Goal: Task Accomplishment & Management: Manage account settings

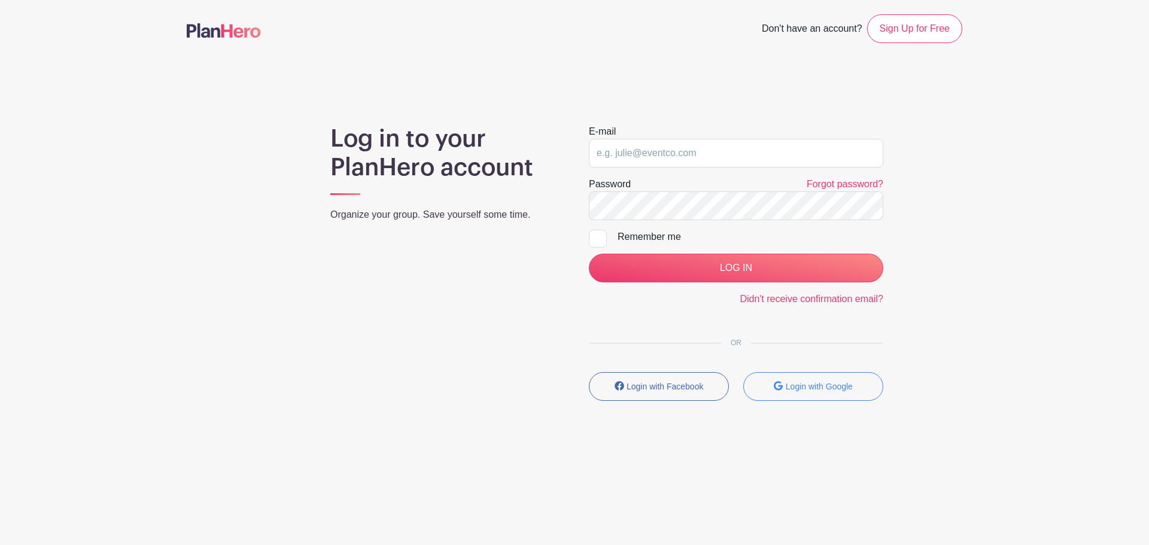
click at [869, 153] on keeper-lock "Open Keeper Popup" at bounding box center [869, 153] width 14 height 14
click at [687, 155] on input "email" at bounding box center [736, 153] width 294 height 29
type input "[PERSON_NAME][EMAIL_ADDRESS][PERSON_NAME][DOMAIN_NAME]"
click at [871, 200] on keeper-lock "Open Keeper Popup" at bounding box center [869, 206] width 14 height 14
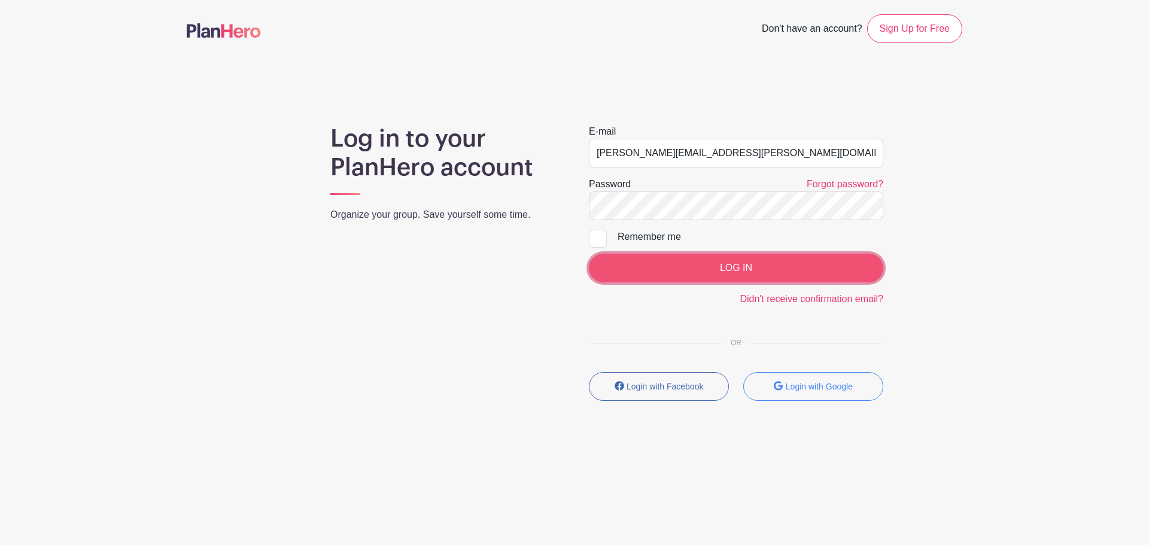
click at [737, 267] on input "LOG IN" at bounding box center [736, 268] width 294 height 29
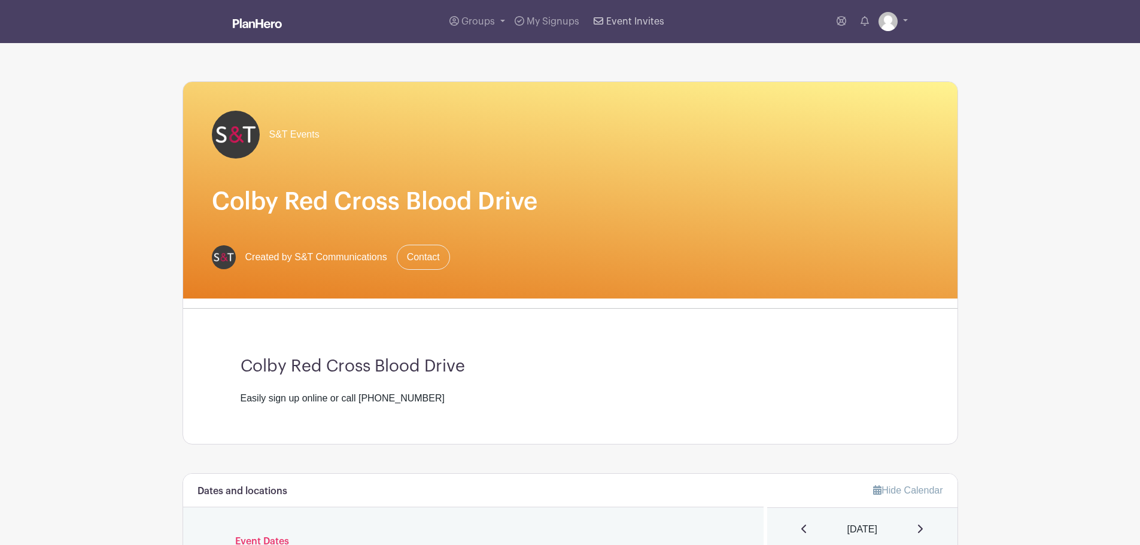
click at [646, 20] on span "Event Invites" at bounding box center [635, 22] width 58 height 10
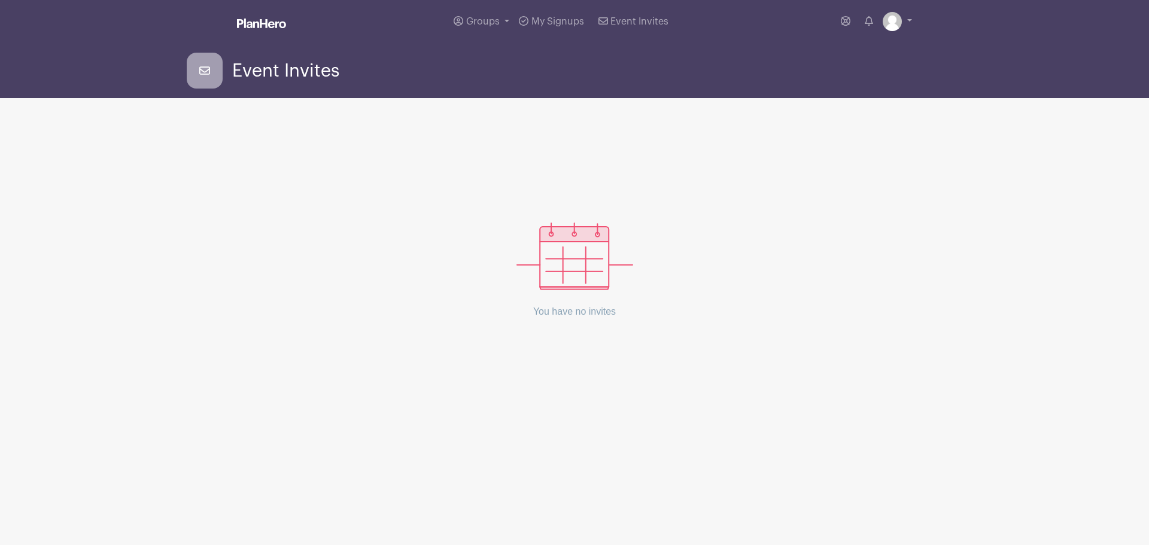
click at [199, 68] on icon at bounding box center [205, 71] width 36 height 36
click at [556, 20] on span "My Signups" at bounding box center [557, 22] width 53 height 10
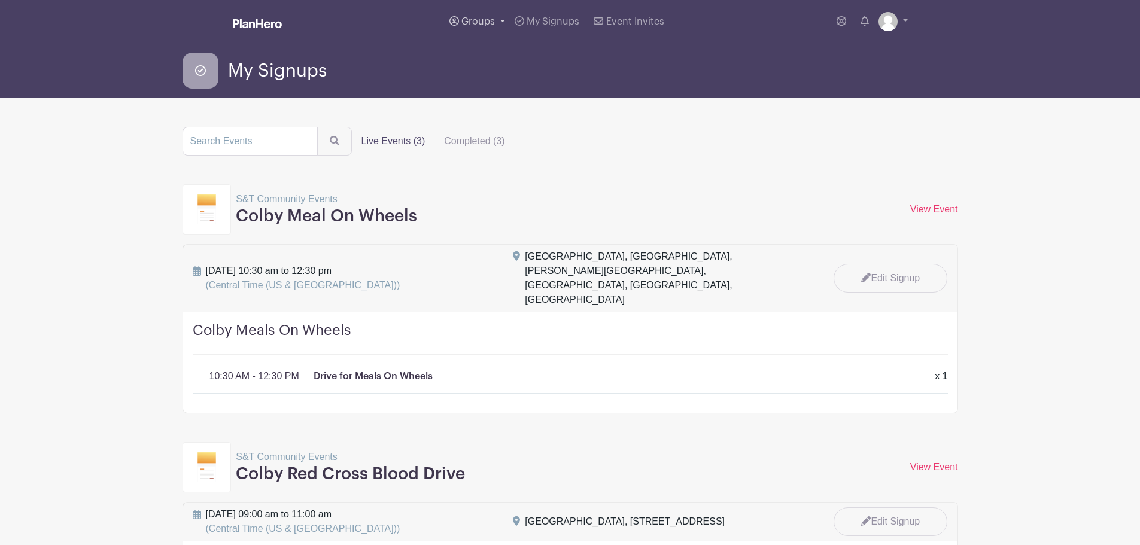
click at [485, 20] on span "Groups" at bounding box center [478, 22] width 34 height 10
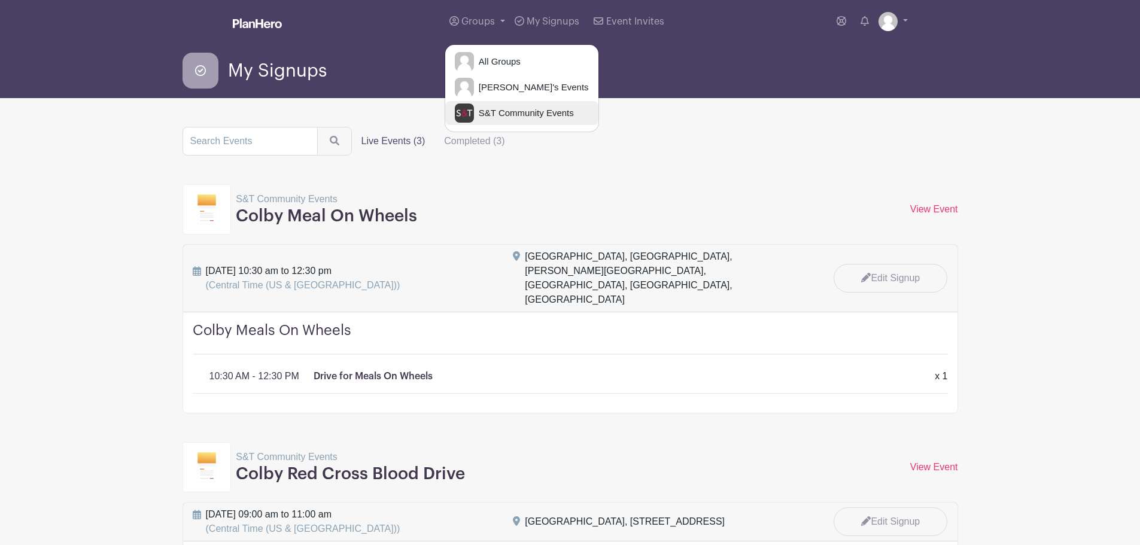
click at [504, 117] on span "S&T Community Events" at bounding box center [524, 114] width 100 height 14
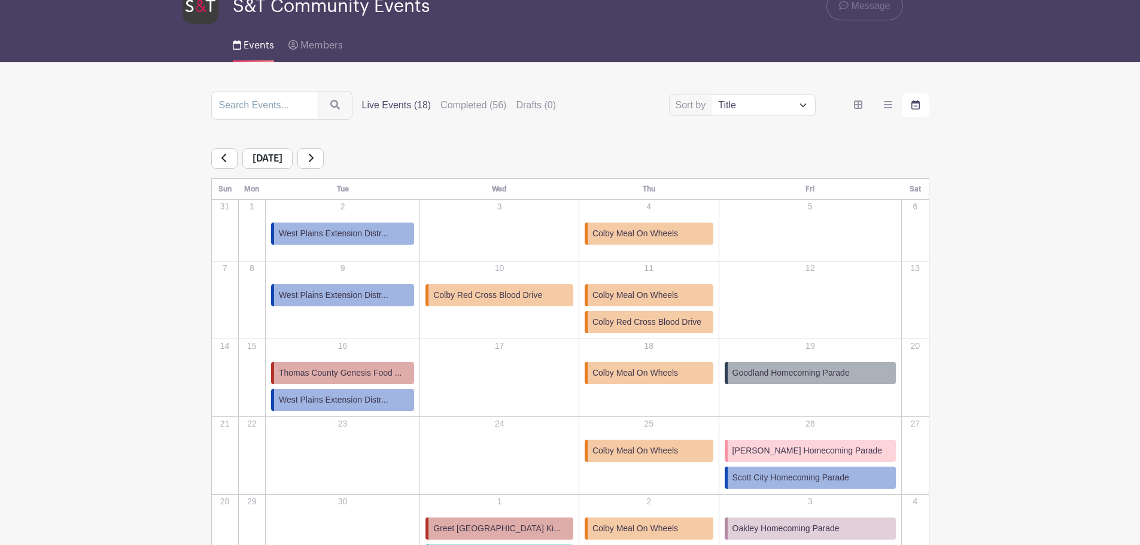
scroll to position [162, 0]
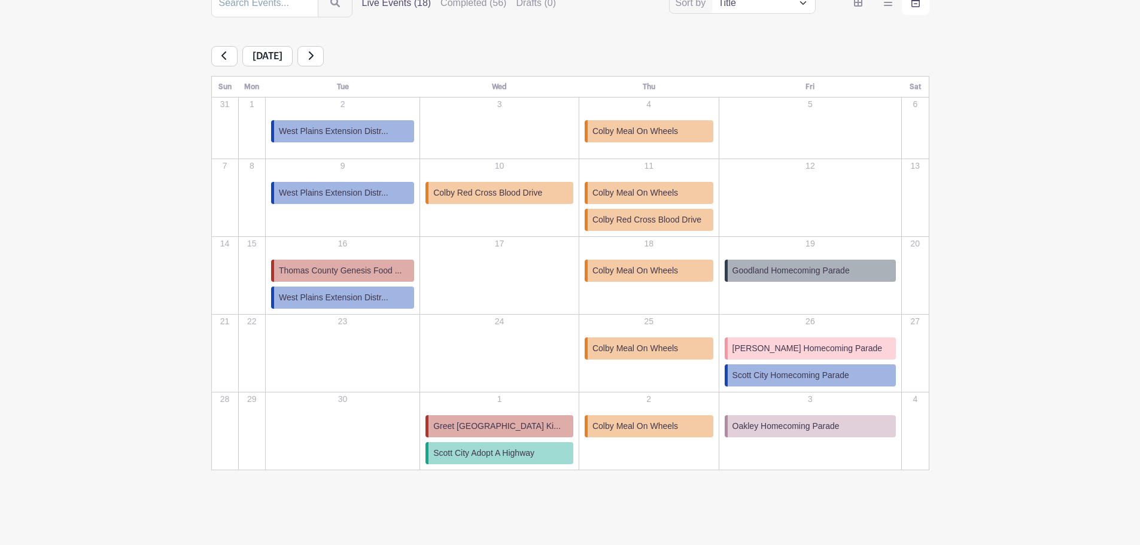
click at [324, 56] on link at bounding box center [310, 56] width 26 height 20
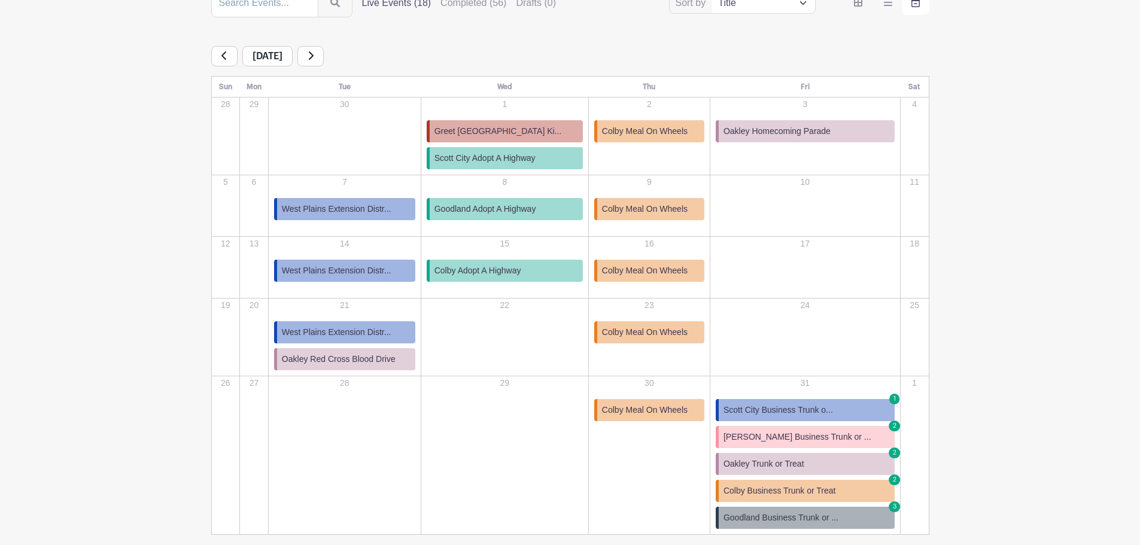
click at [324, 53] on link at bounding box center [310, 56] width 26 height 20
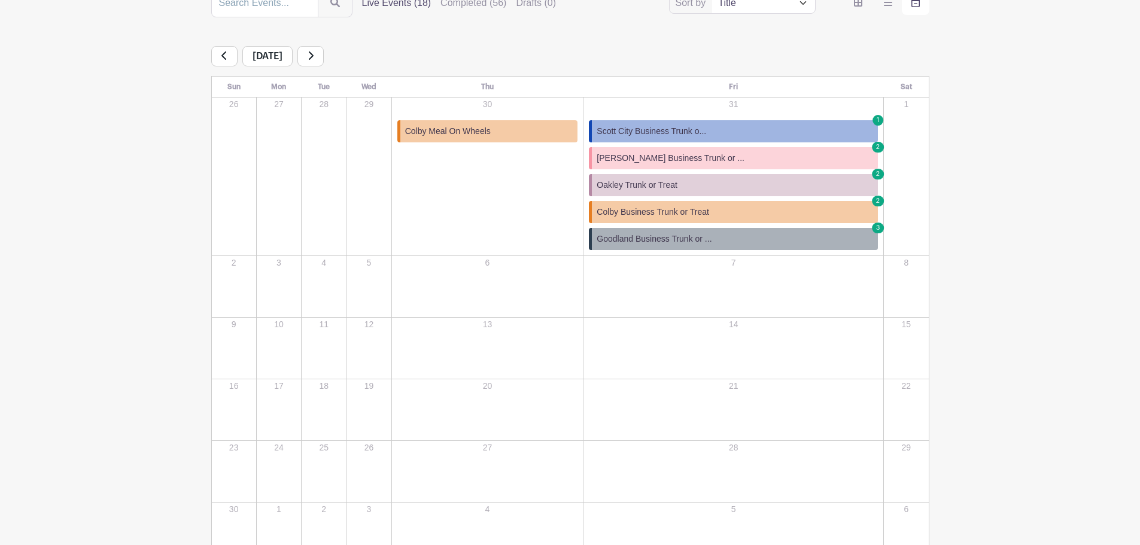
click at [226, 53] on icon at bounding box center [224, 56] width 6 height 10
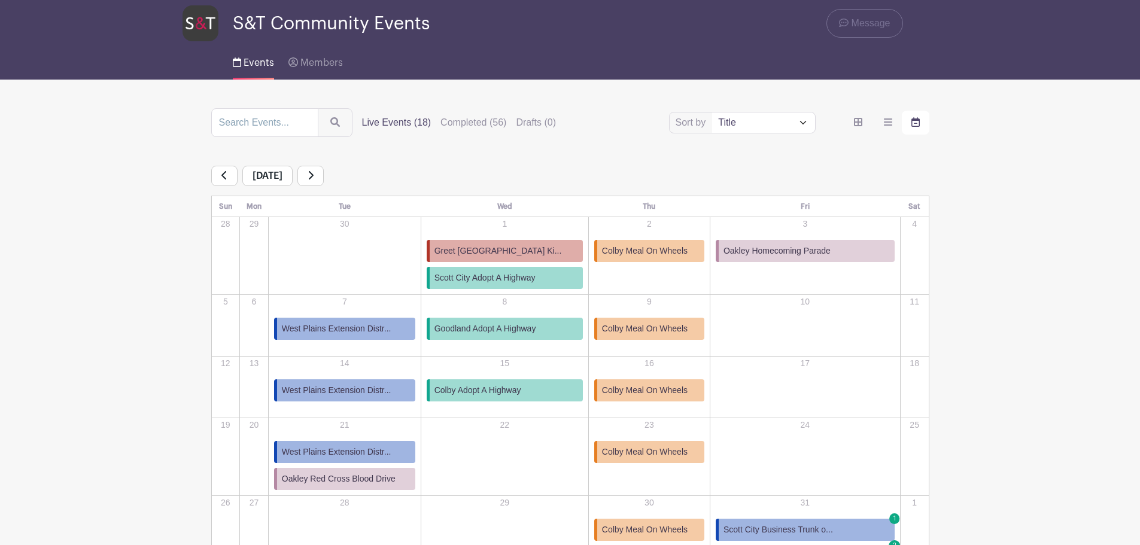
scroll to position [102, 0]
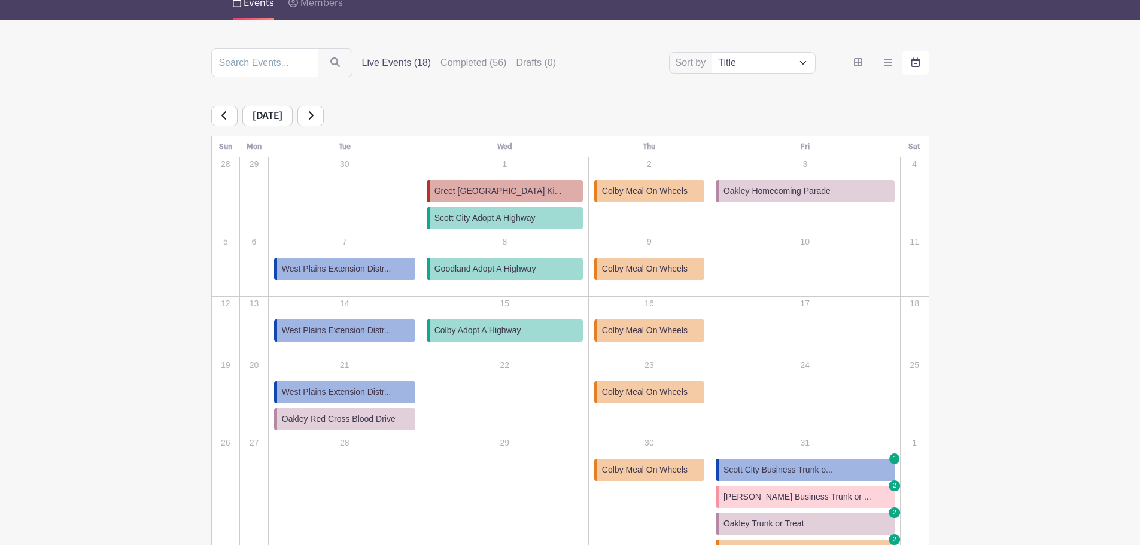
click at [220, 118] on link at bounding box center [224, 116] width 26 height 20
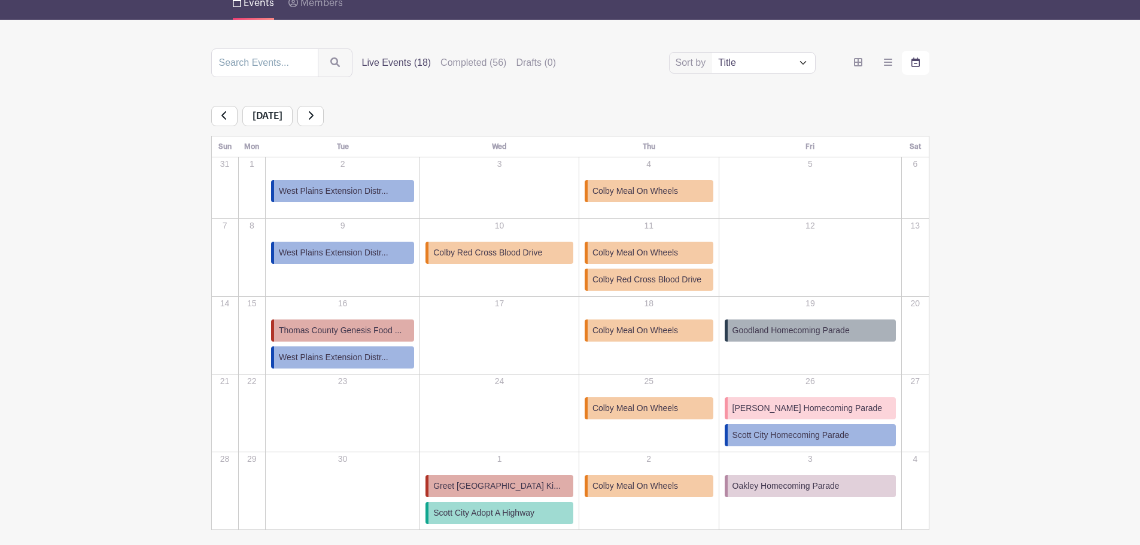
click at [356, 333] on span "Thomas County Genesis Food ..." at bounding box center [340, 330] width 123 height 13
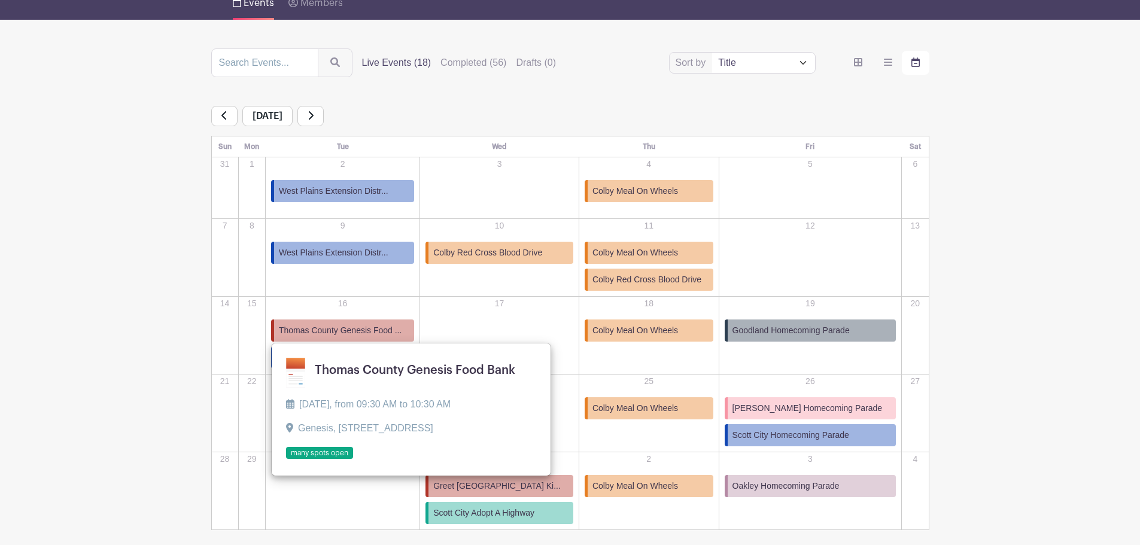
click at [286, 460] on link at bounding box center [286, 460] width 0 height 0
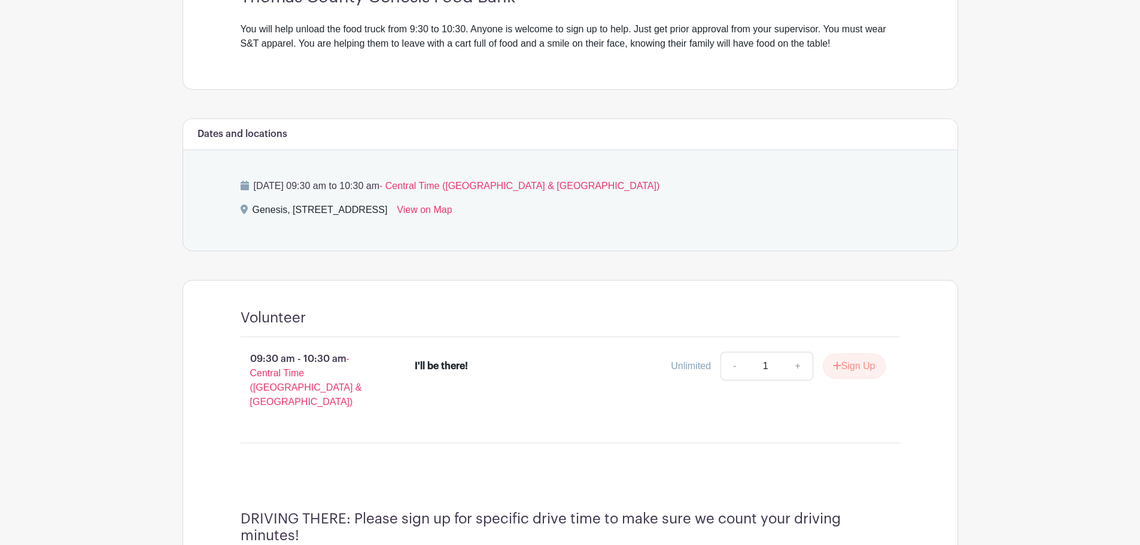
scroll to position [419, 0]
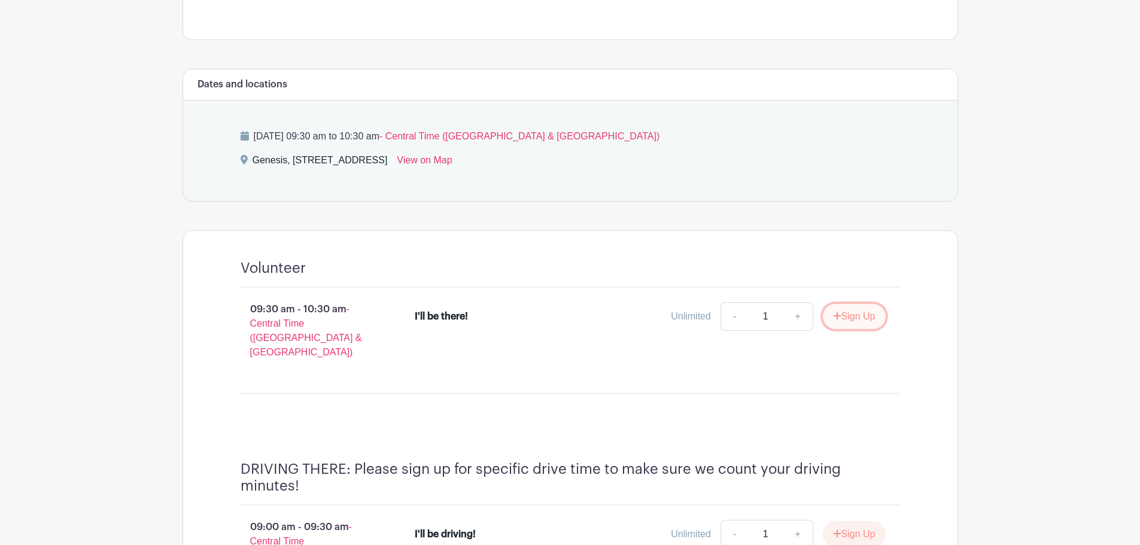
click at [858, 314] on button "Sign Up" at bounding box center [854, 316] width 63 height 25
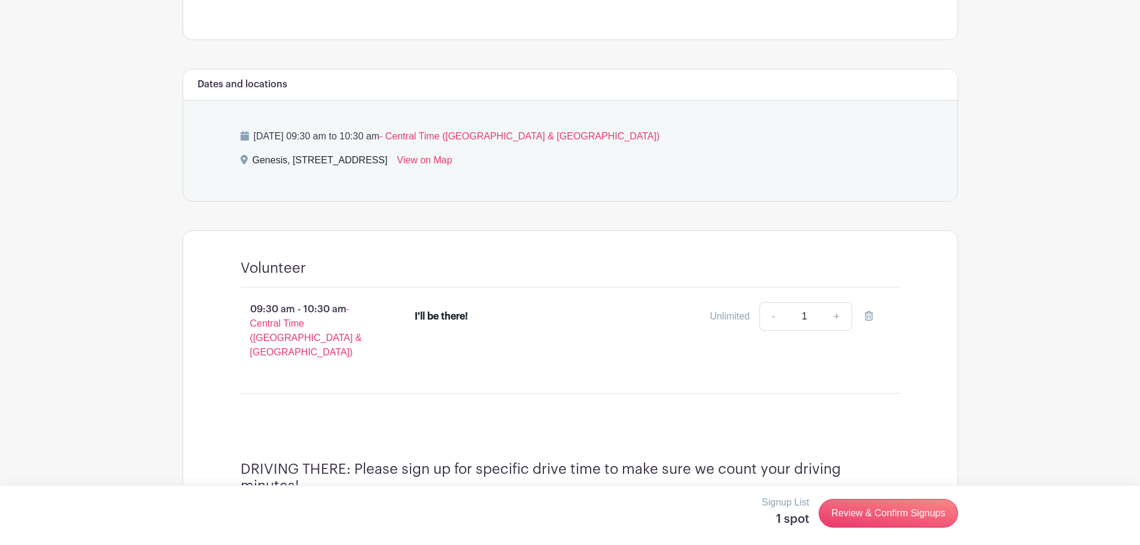
click at [330, 315] on p "09:30 am - 10:30 am - Central Time (US & Canada)" at bounding box center [308, 330] width 175 height 67
click at [435, 318] on div "I'll be there!" at bounding box center [441, 316] width 53 height 14
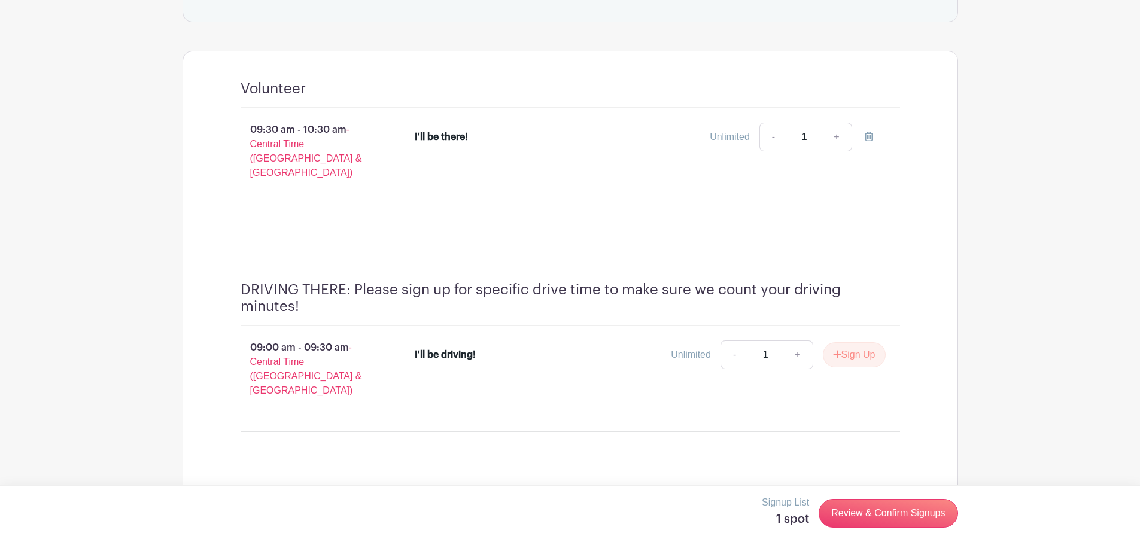
scroll to position [718, 0]
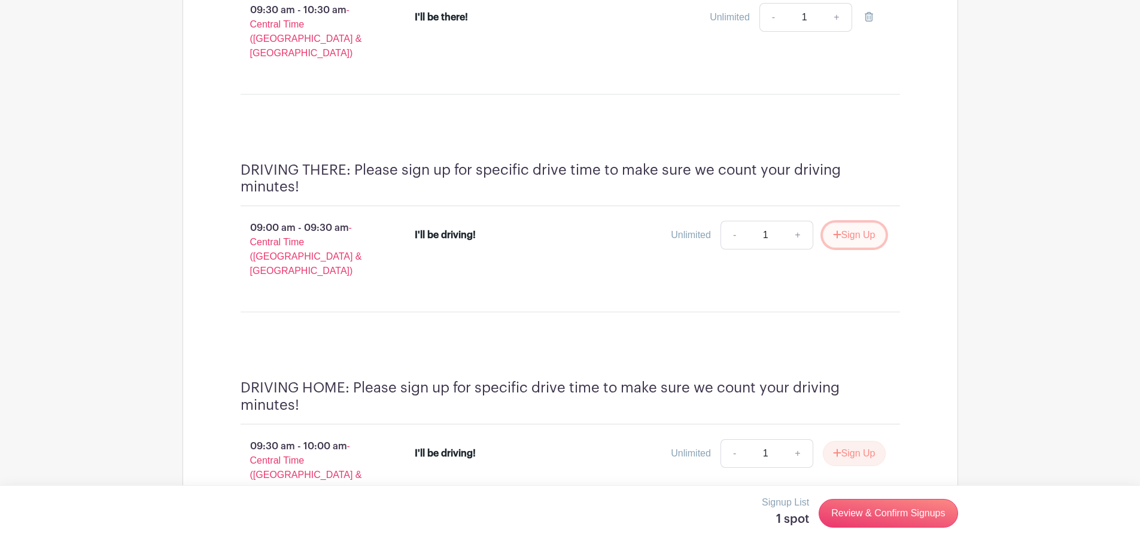
click at [859, 223] on button "Sign Up" at bounding box center [854, 235] width 63 height 25
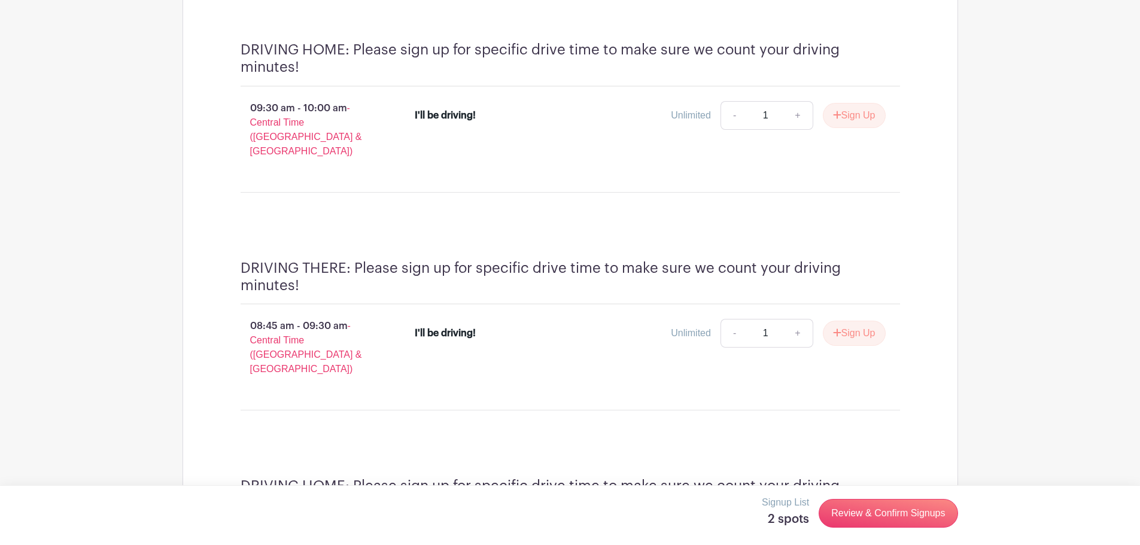
scroll to position [1077, 0]
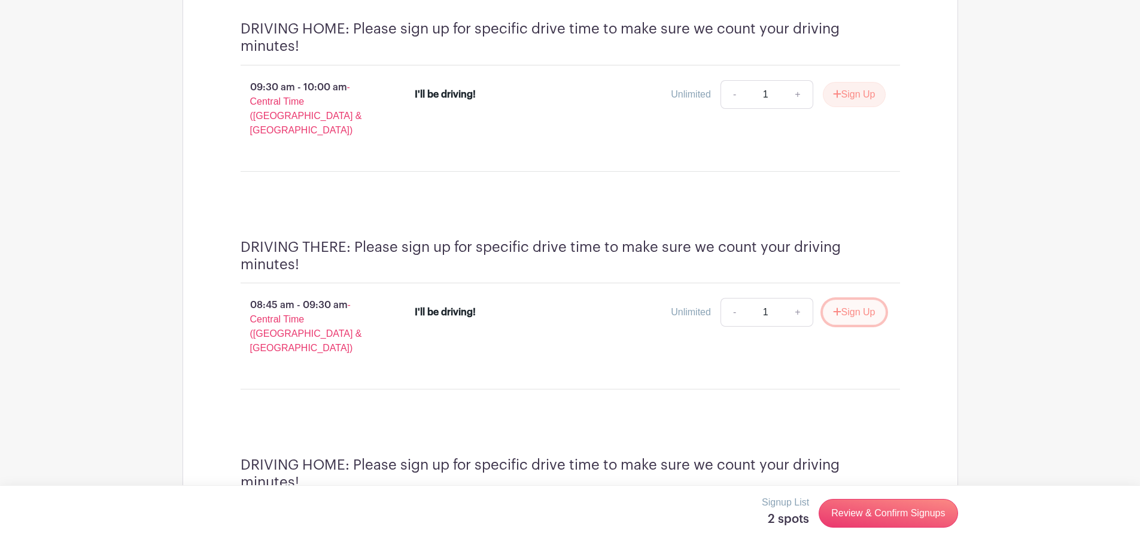
click at [856, 300] on button "Sign Up" at bounding box center [854, 312] width 63 height 25
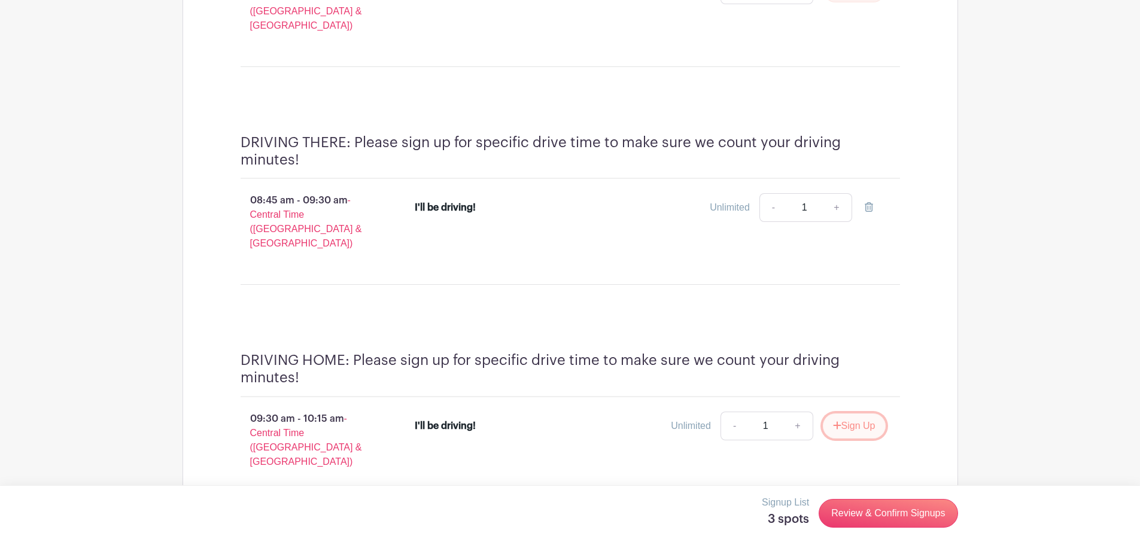
click at [860, 413] on button "Sign Up" at bounding box center [854, 425] width 63 height 25
click at [861, 520] on link "Review & Confirm Signups" at bounding box center [888, 513] width 139 height 29
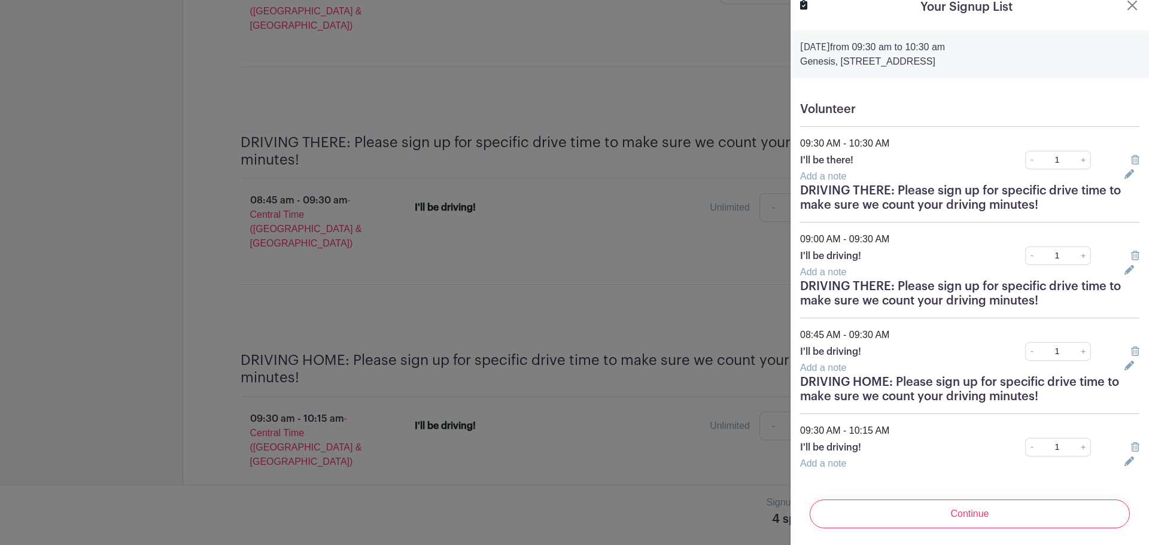
scroll to position [23, 0]
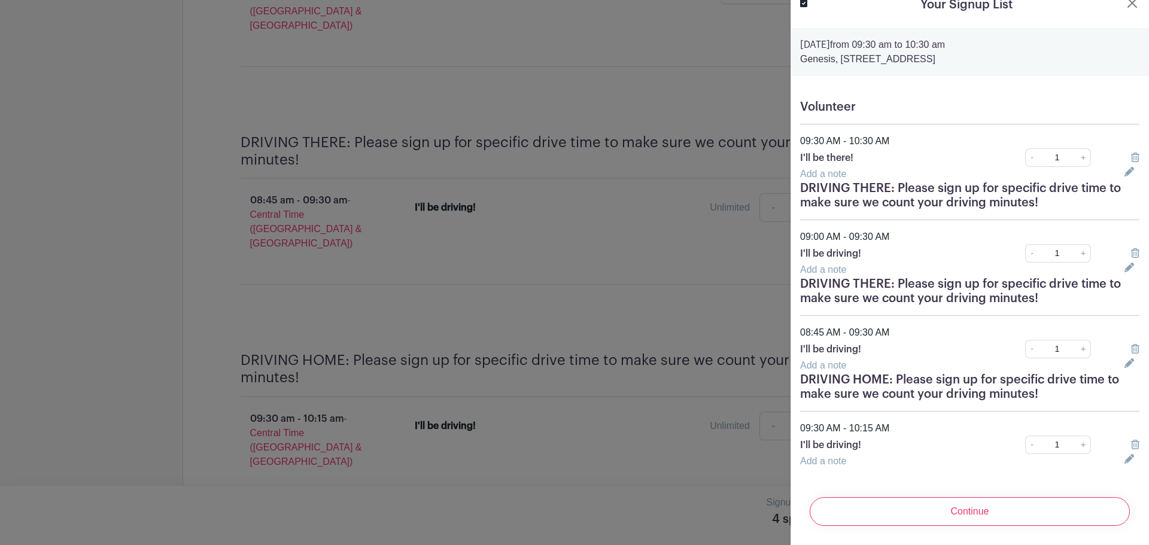
click at [932, 501] on input "Continue" at bounding box center [970, 511] width 320 height 29
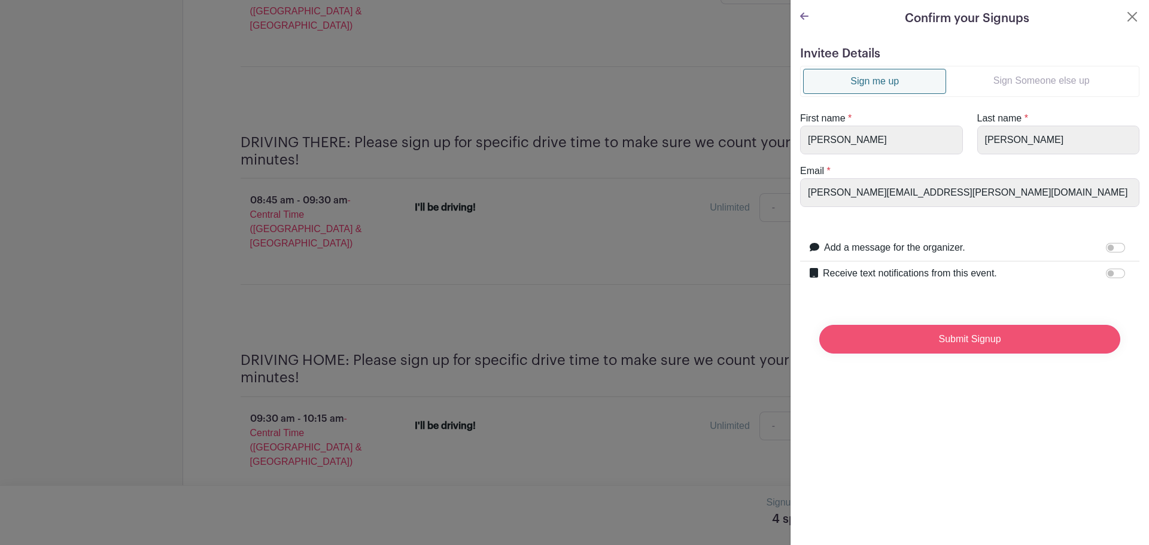
click at [916, 346] on input "Submit Signup" at bounding box center [969, 339] width 301 height 29
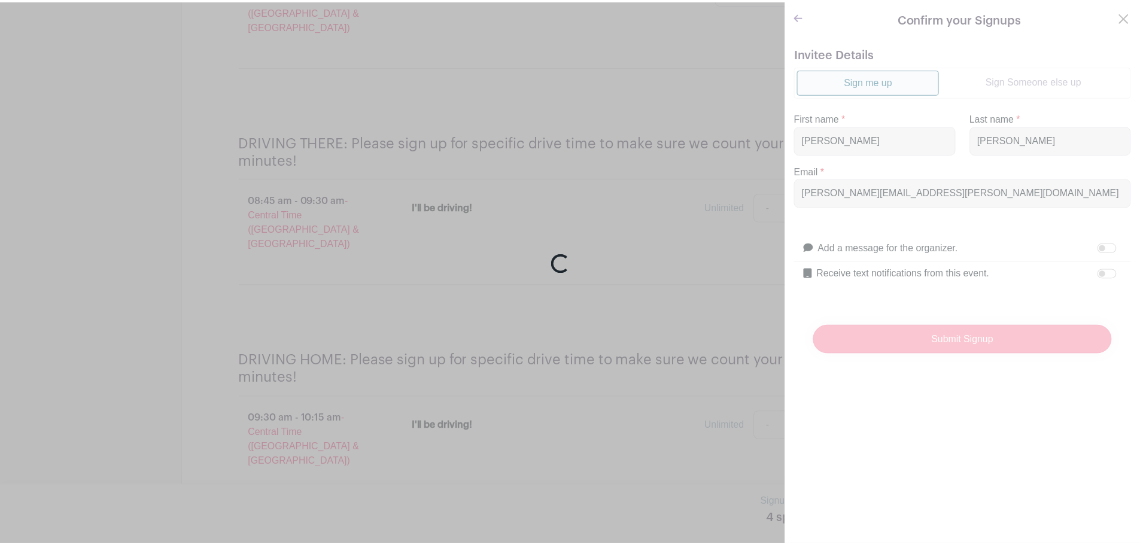
scroll to position [1194, 0]
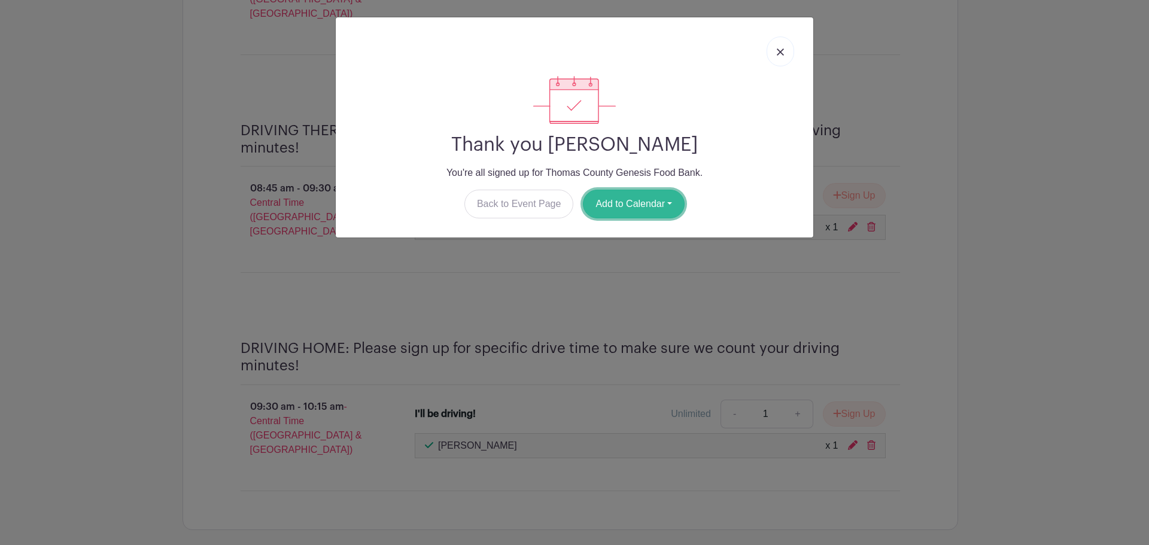
click at [641, 203] on button "Add to Calendar" at bounding box center [634, 204] width 102 height 29
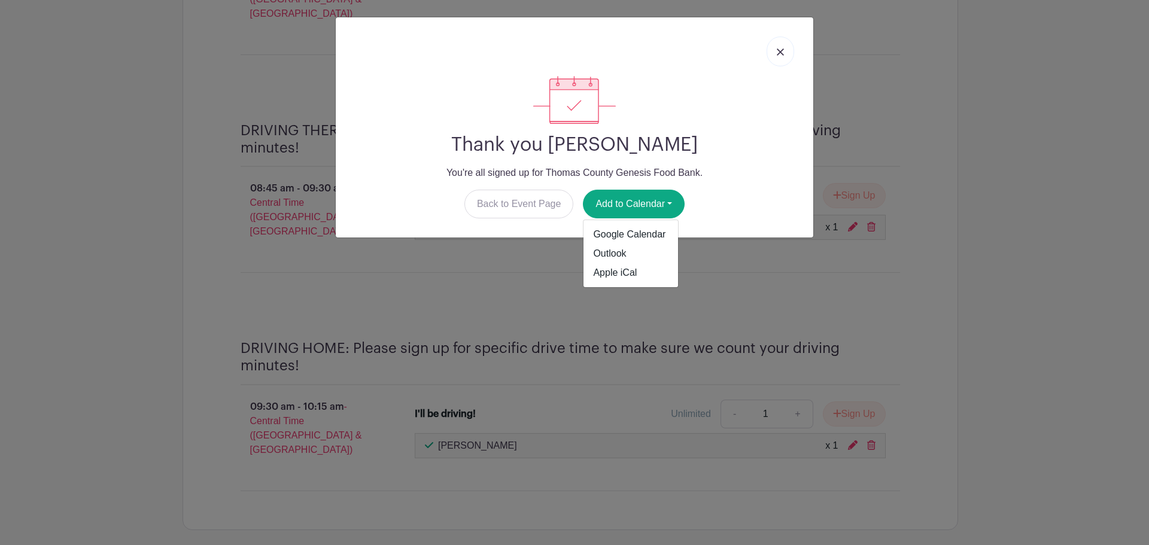
click at [524, 287] on div "Thank you Fred Britt You're all signed up for Thomas County Genesis Food Bank. …" at bounding box center [574, 272] width 1149 height 545
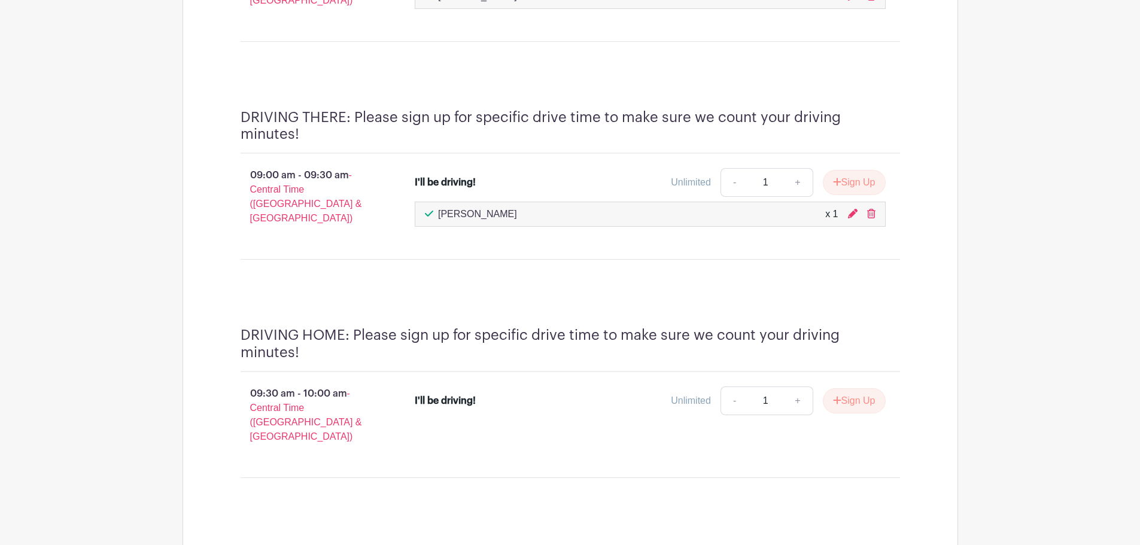
scroll to position [775, 0]
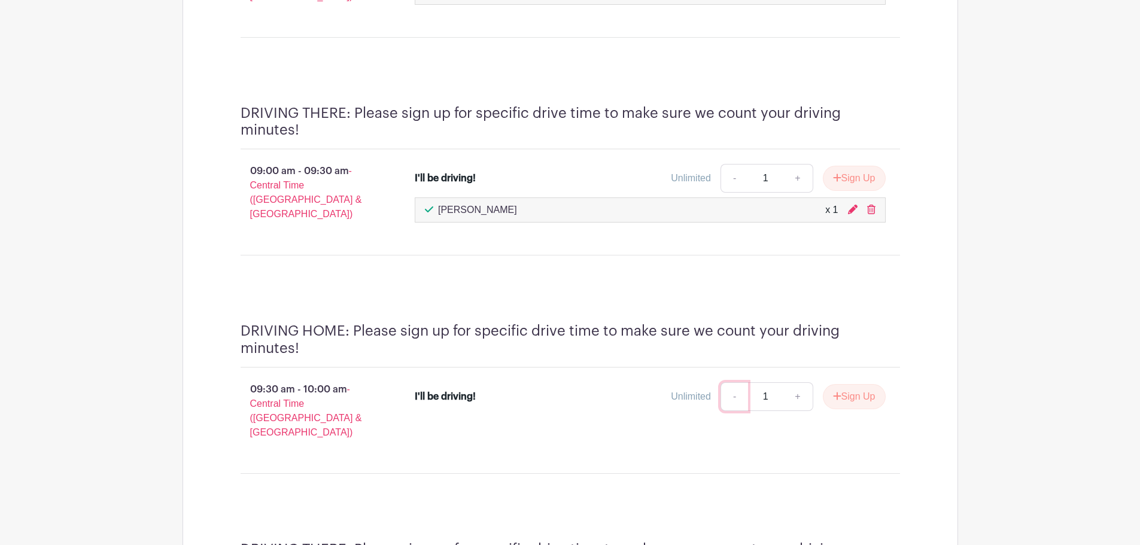
click at [731, 384] on link "-" at bounding box center [734, 396] width 28 height 29
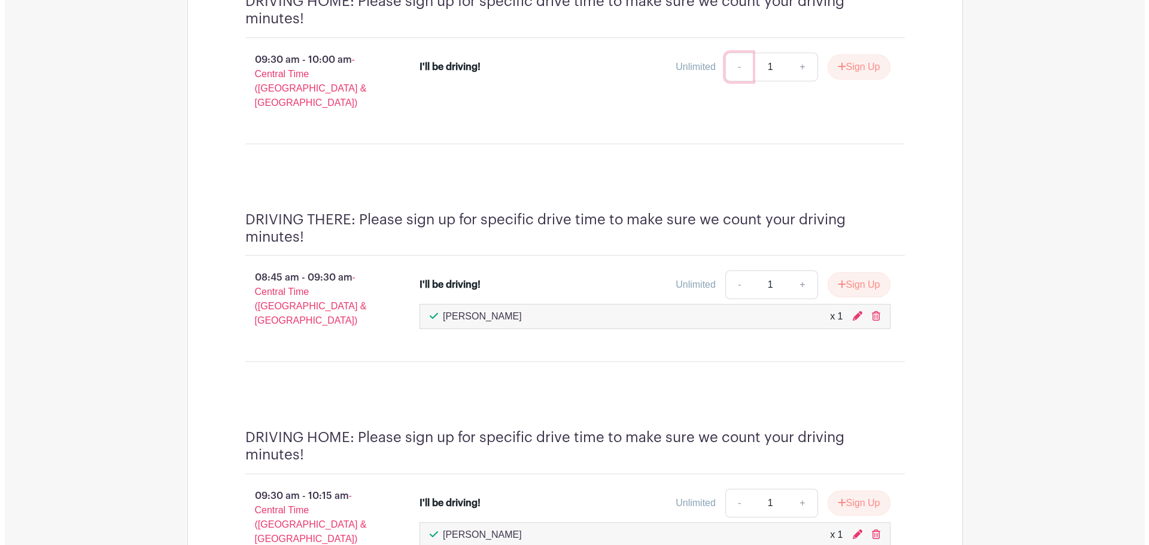
scroll to position [1206, 0]
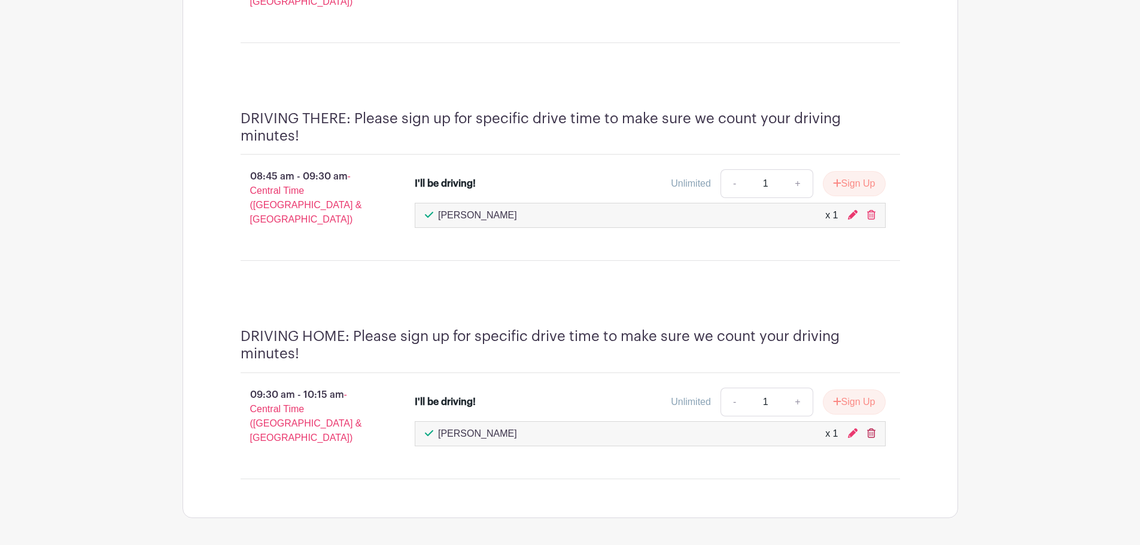
click at [867, 428] on icon at bounding box center [871, 433] width 8 height 10
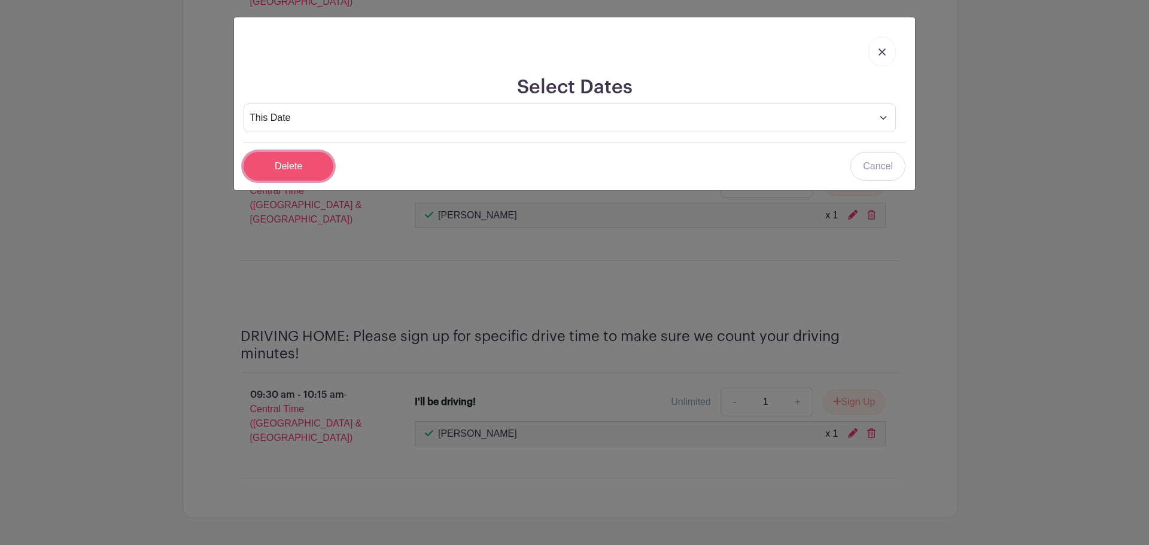
click at [287, 164] on input "Delete" at bounding box center [289, 166] width 90 height 29
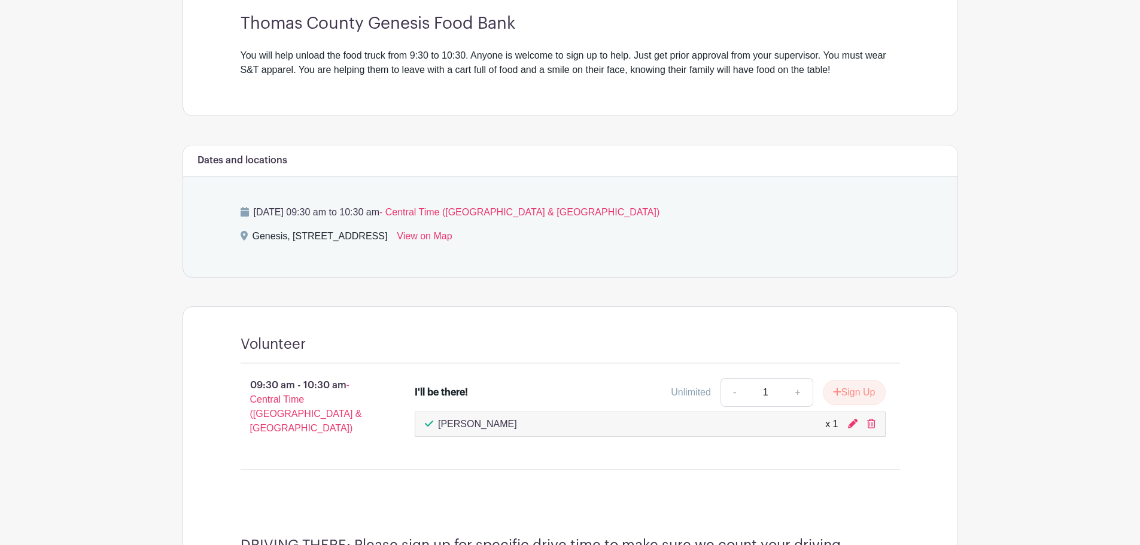
scroll to position [182, 0]
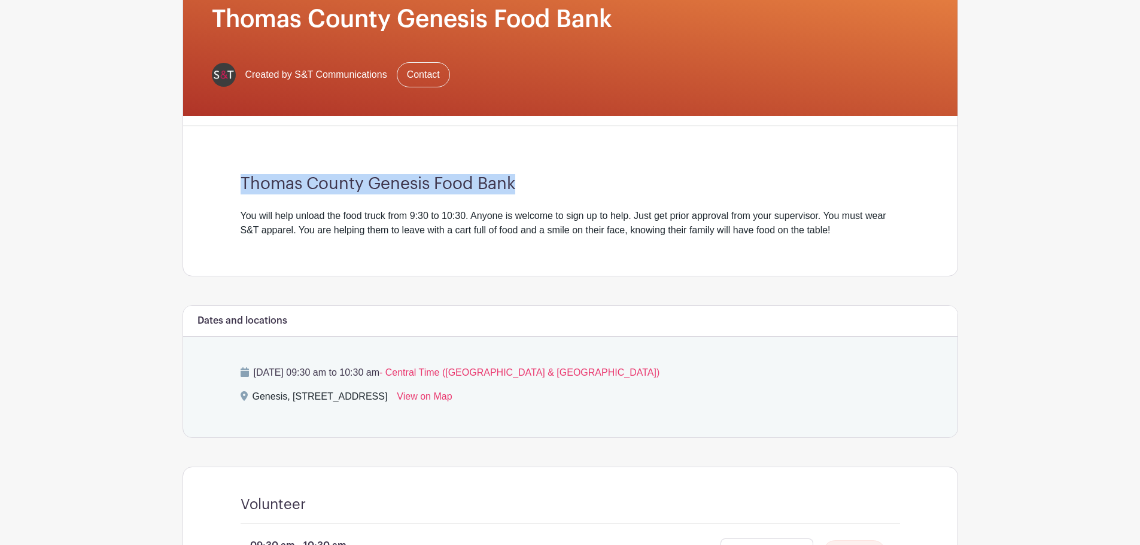
drag, startPoint x: 513, startPoint y: 188, endPoint x: 268, endPoint y: 173, distance: 245.8
click at [235, 181] on div "Thomas County Genesis Food Bank You will help unload the food truck from 9:30 t…" at bounding box center [570, 206] width 717 height 140
copy h3 "Thomas County Genesis Food Bank"
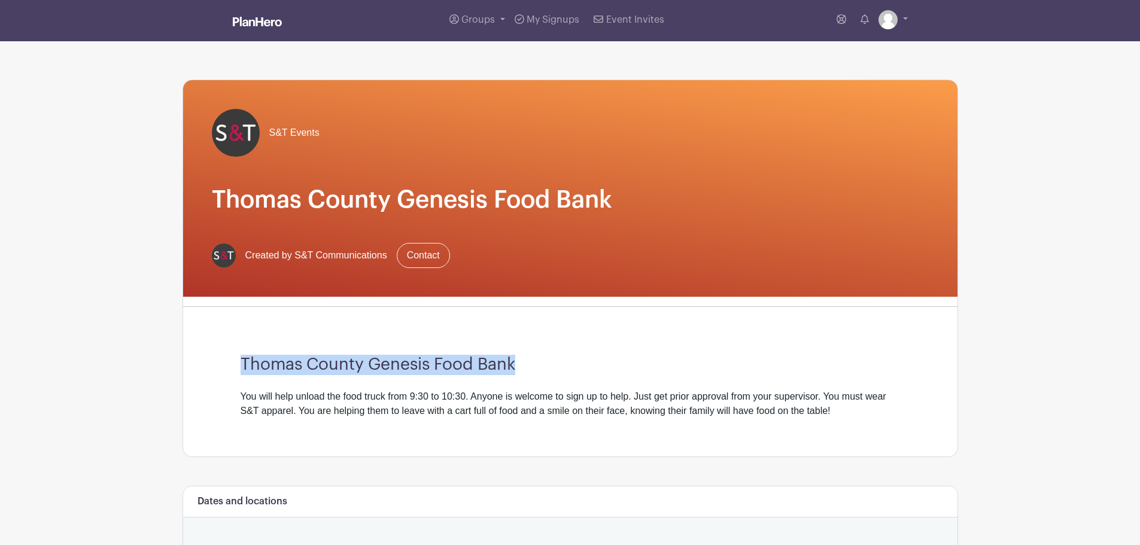
scroll to position [0, 0]
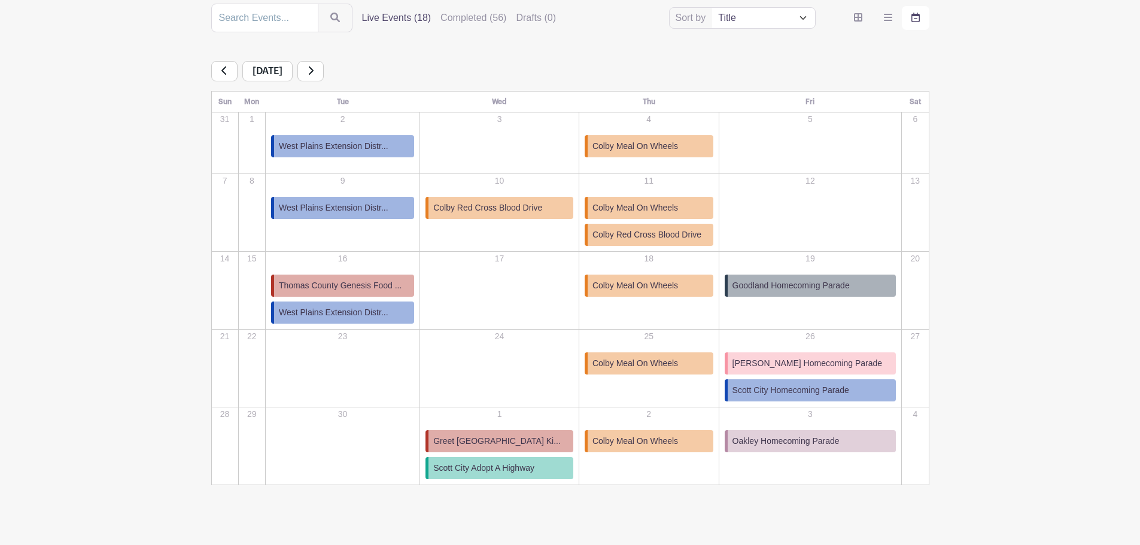
scroll to position [162, 0]
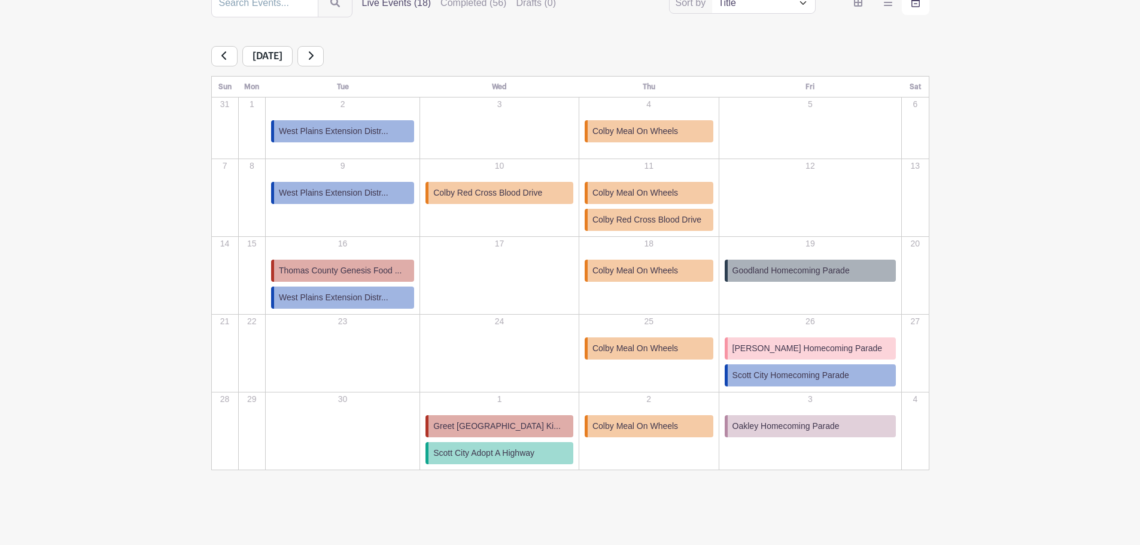
click at [324, 57] on link at bounding box center [310, 56] width 26 height 20
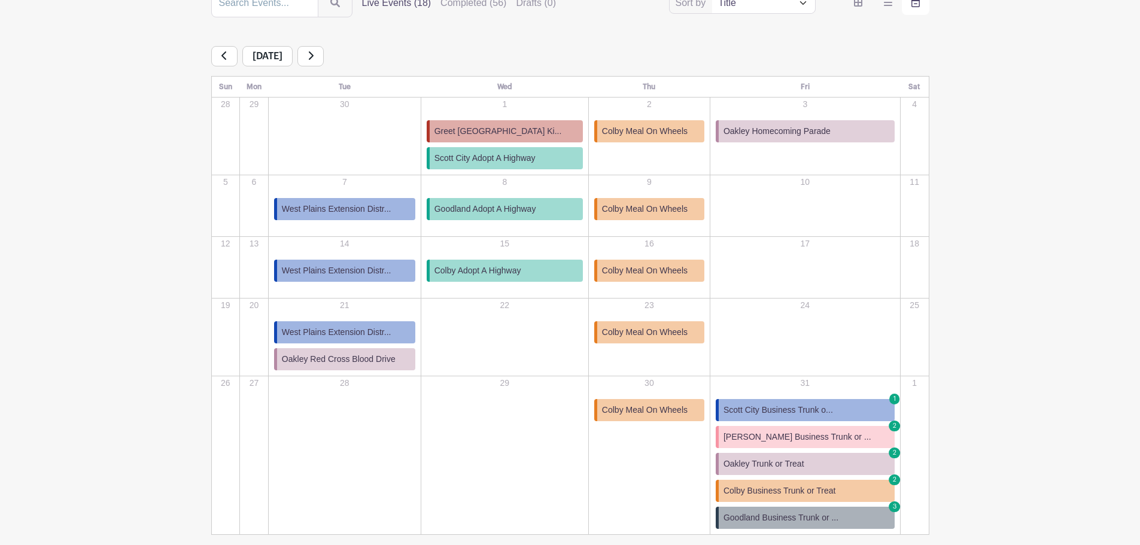
click at [360, 59] on div "October 2025" at bounding box center [570, 56] width 718 height 20
click at [227, 60] on link at bounding box center [224, 56] width 26 height 20
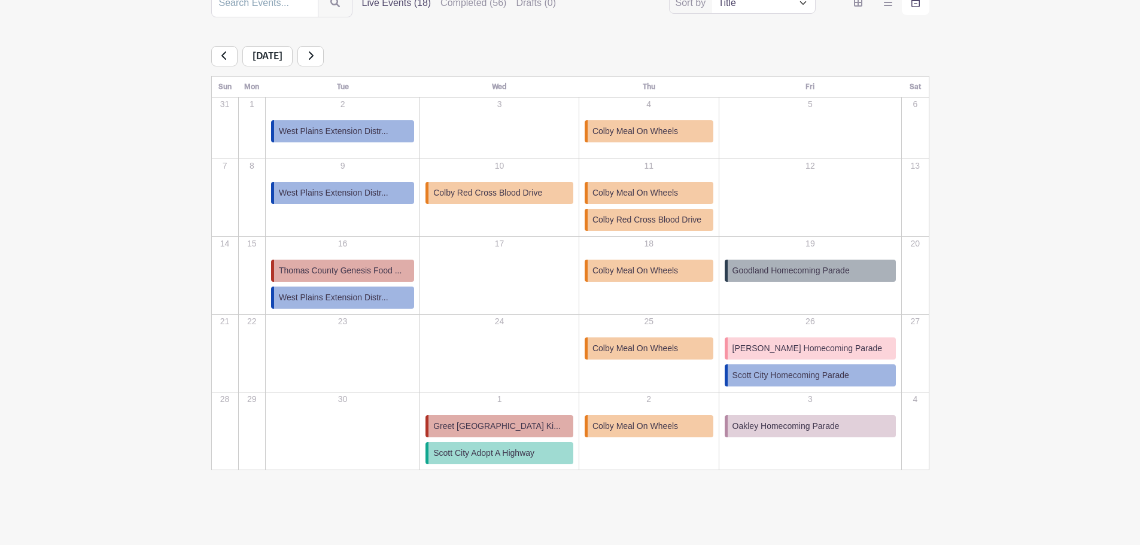
click at [398, 132] on link "West Plains Extension Distr..." at bounding box center [342, 131] width 143 height 22
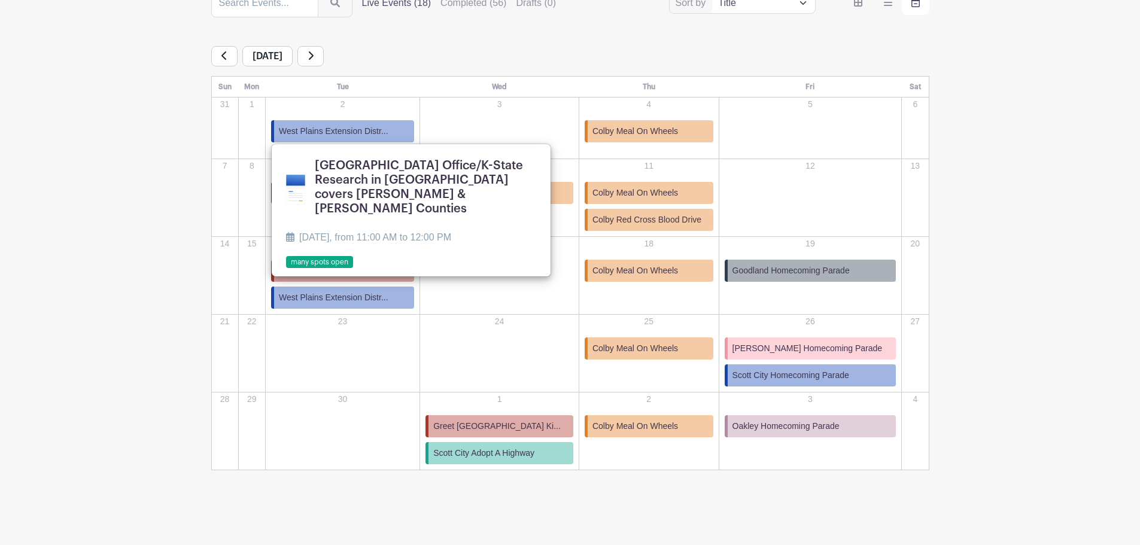
click at [485, 305] on td "17" at bounding box center [499, 276] width 159 height 78
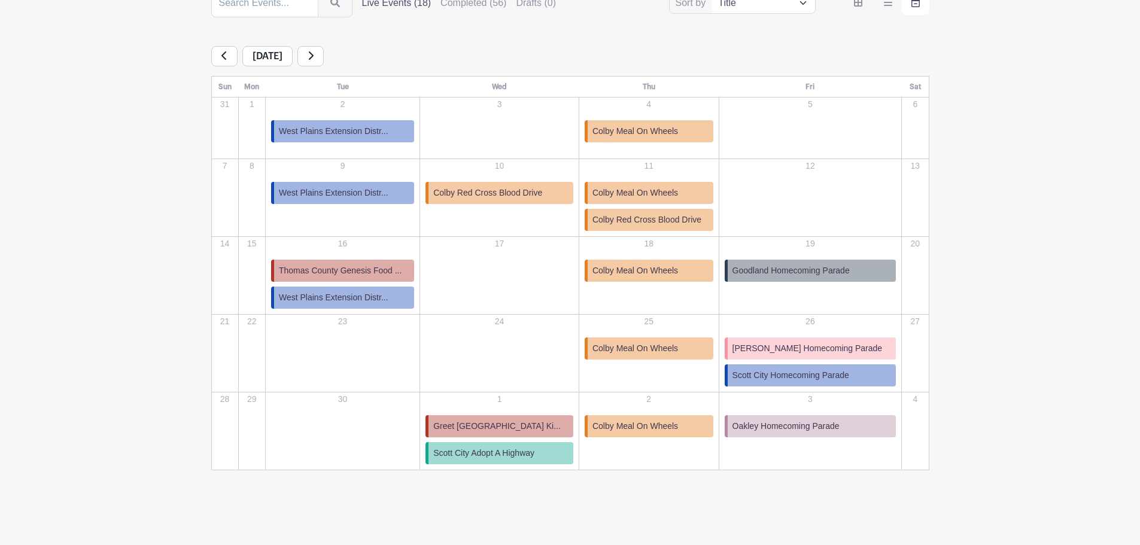
click at [702, 268] on link "Colby Meal On Wheels" at bounding box center [649, 271] width 129 height 22
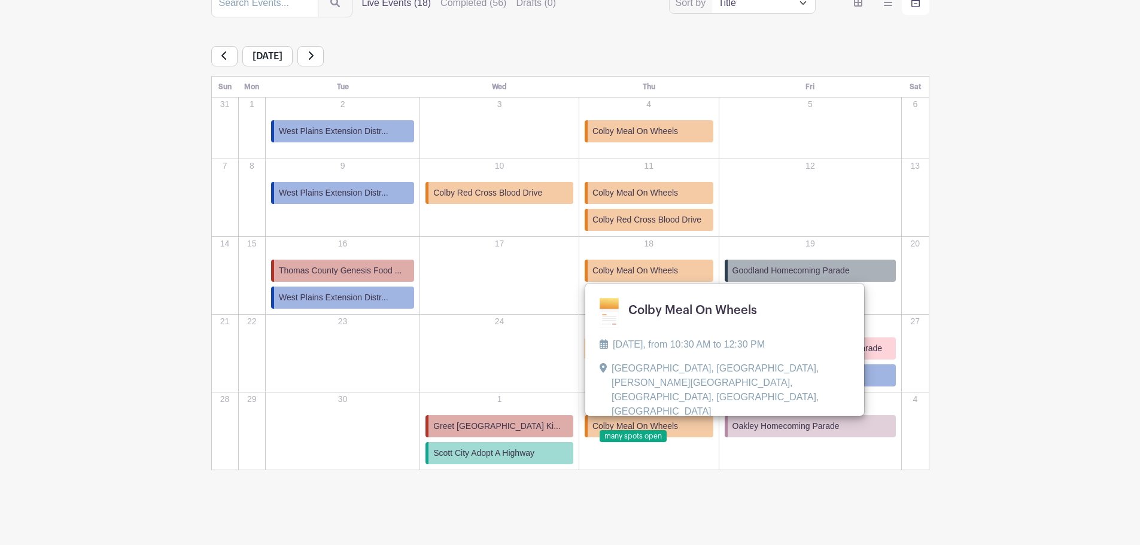
click at [515, 273] on div "17" at bounding box center [499, 268] width 157 height 60
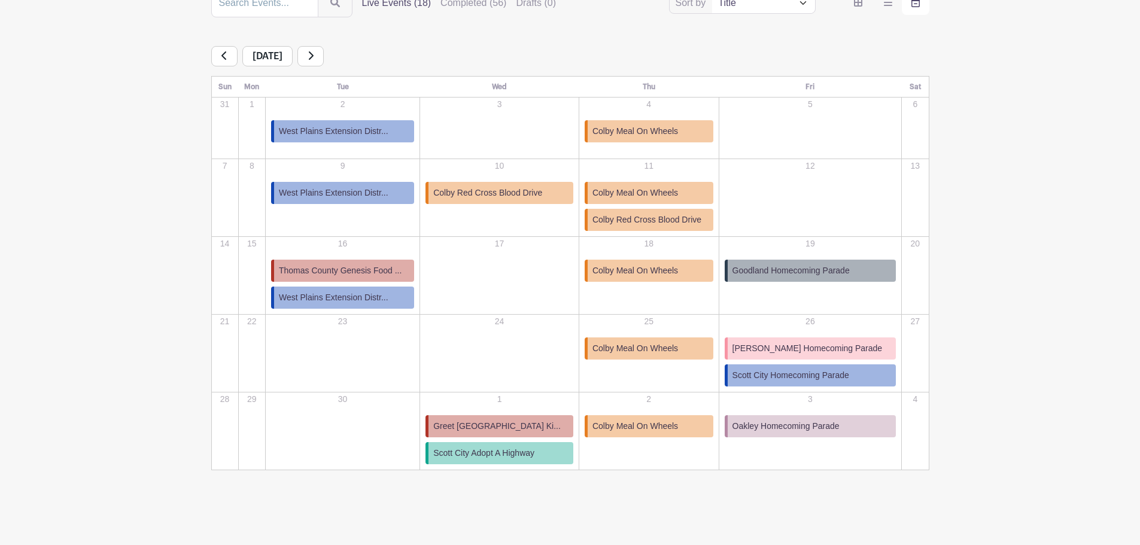
click at [401, 264] on span "Thomas County Genesis Food ..." at bounding box center [340, 270] width 123 height 13
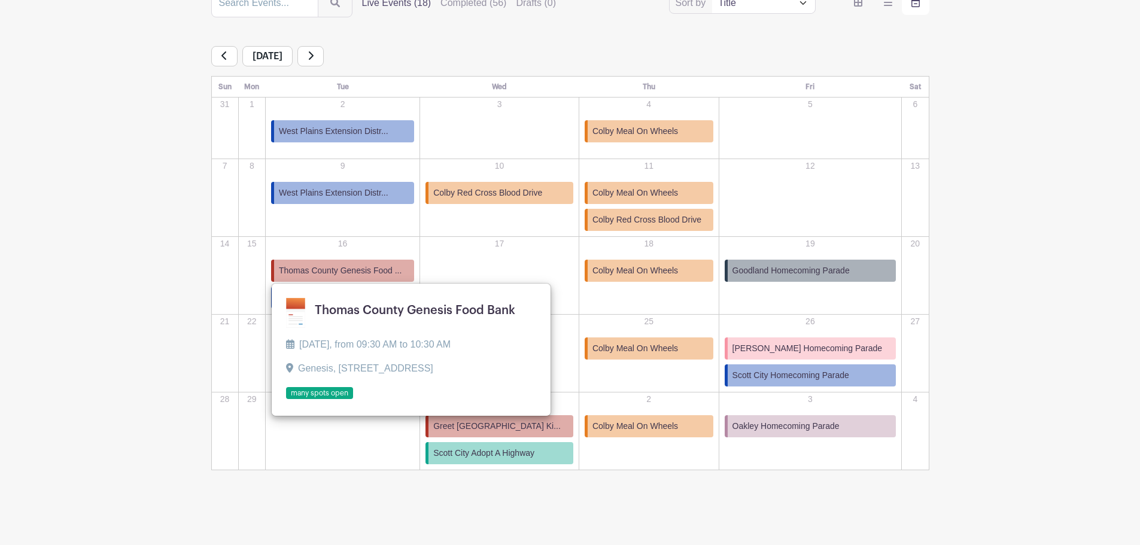
click at [375, 224] on td "9 West Plains Extension Distr... West Plains Extension District Office/K-State …" at bounding box center [342, 198] width 154 height 78
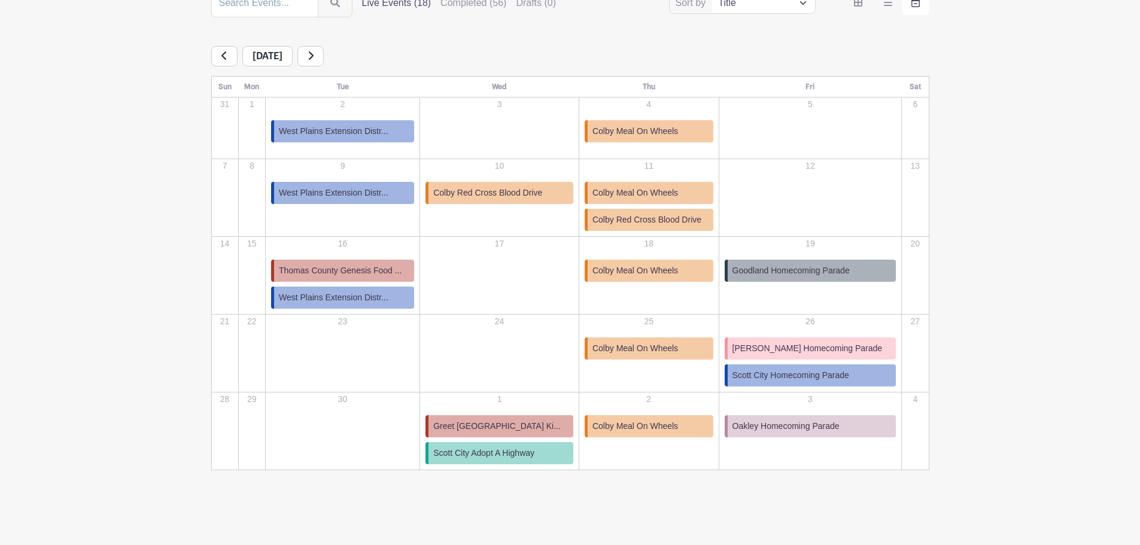
click at [387, 270] on span "Thomas County Genesis Food ..." at bounding box center [340, 270] width 123 height 13
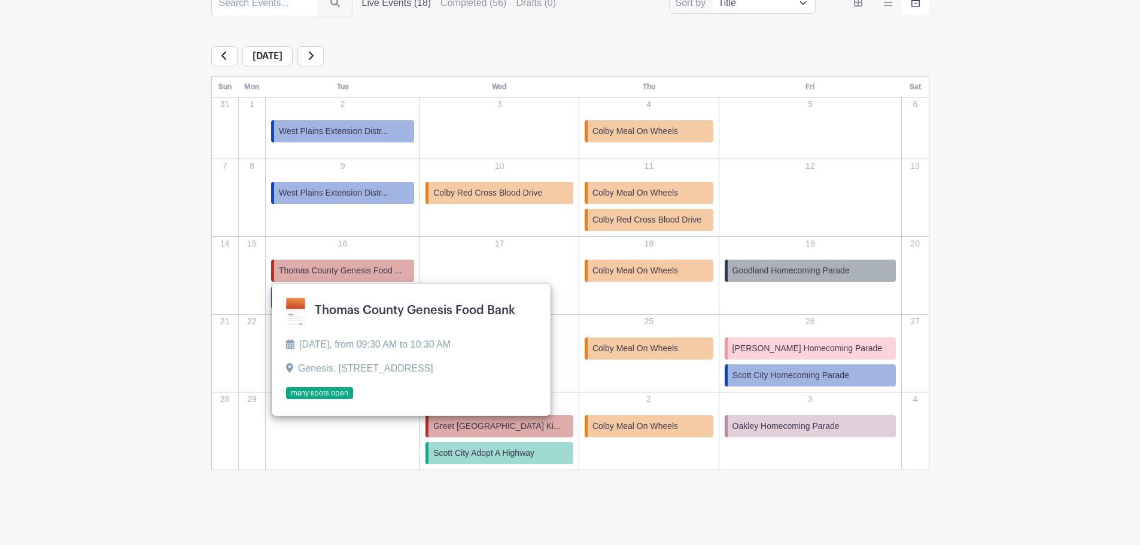
click at [395, 223] on td "9 West Plains Extension Distr... West Plains Extension District Office/K-State …" at bounding box center [342, 198] width 154 height 78
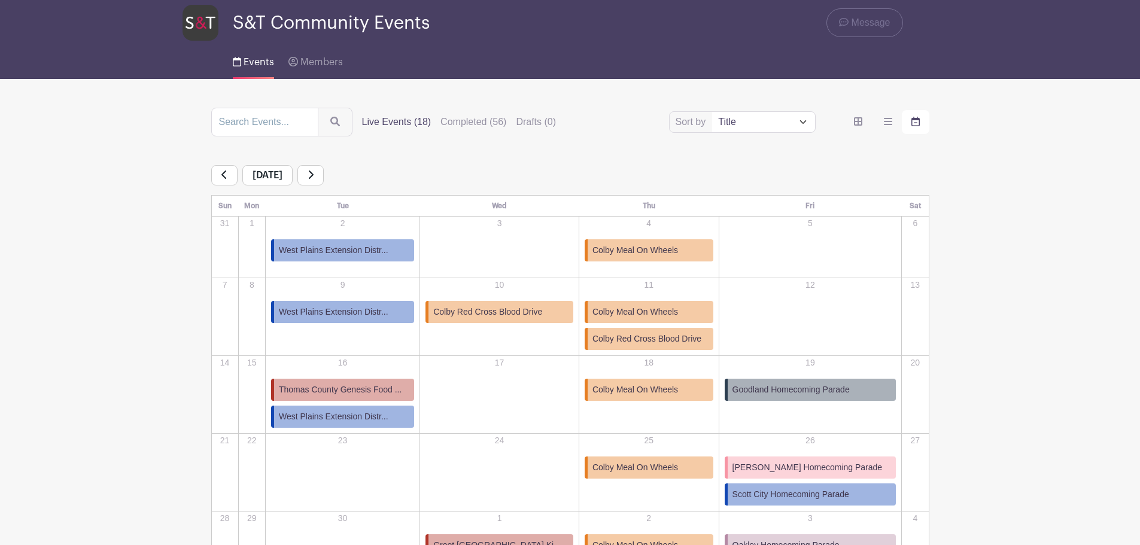
scroll to position [42, 0]
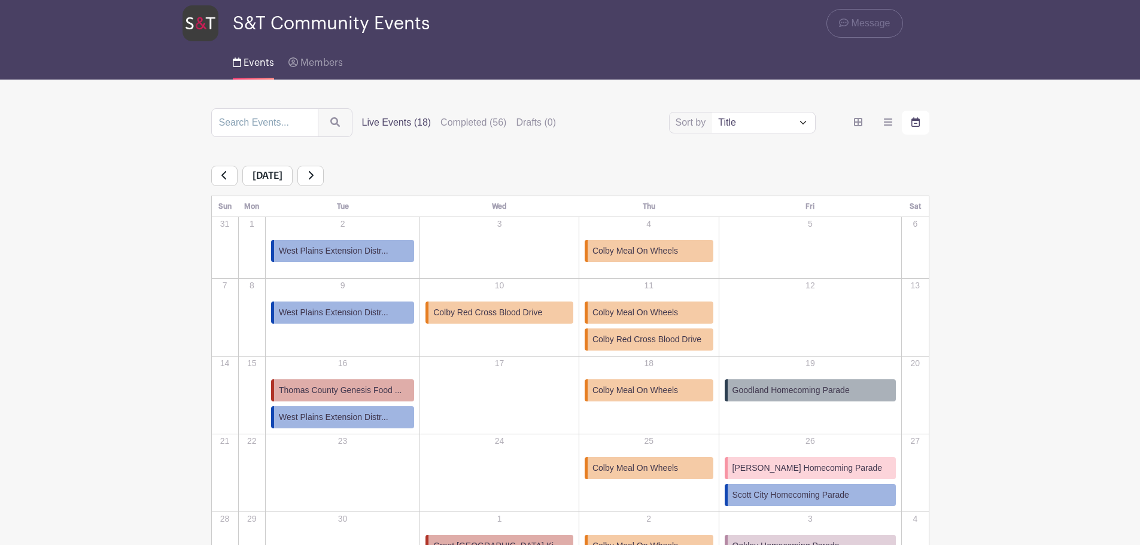
click at [400, 123] on label "Live Events (18)" at bounding box center [396, 122] width 69 height 14
click at [0, 0] on input "Live Events (18)" at bounding box center [0, 0] width 0 height 0
click at [387, 119] on label "Live Events (18)" at bounding box center [396, 122] width 69 height 14
click at [0, 0] on input "Live Events (18)" at bounding box center [0, 0] width 0 height 0
click at [924, 130] on label "order and view" at bounding box center [916, 123] width 28 height 24
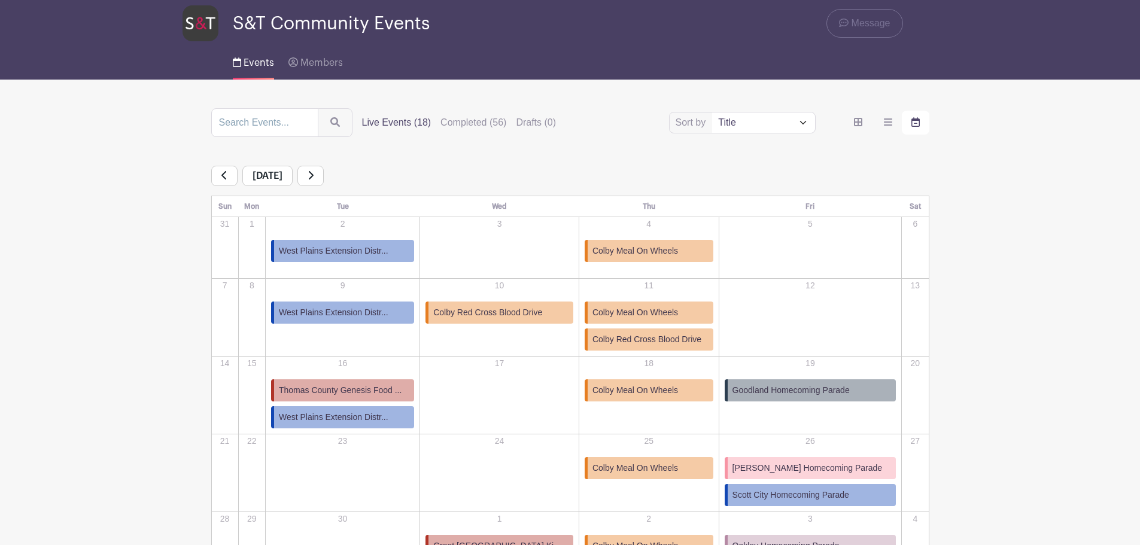
click at [0, 0] on input "order and view" at bounding box center [0, 0] width 0 height 0
click at [894, 124] on label "order and view" at bounding box center [888, 123] width 28 height 24
click at [0, 0] on input "order and view" at bounding box center [0, 0] width 0 height 0
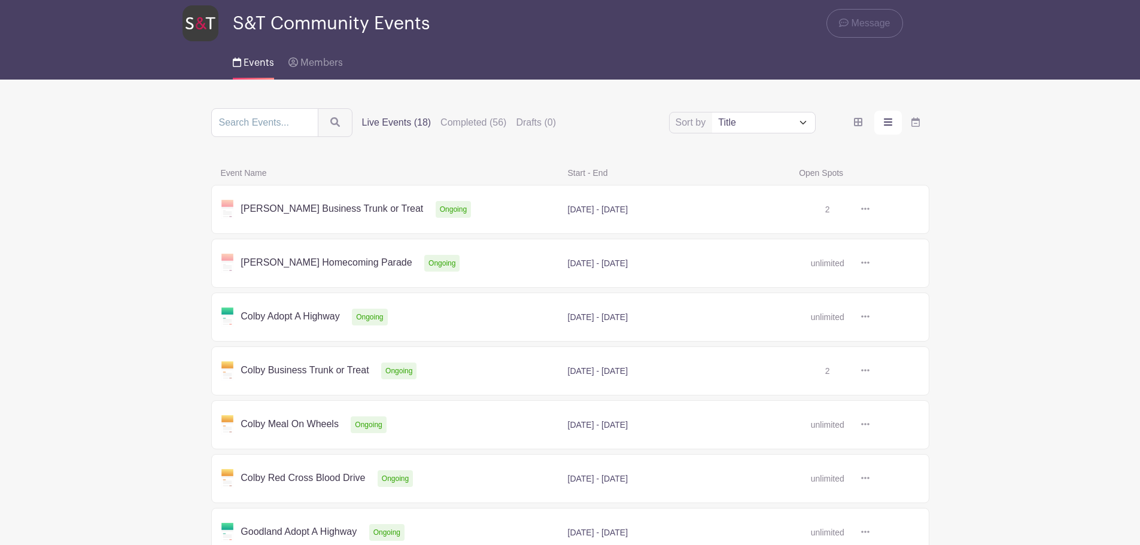
click at [886, 121] on icon "order and view" at bounding box center [888, 122] width 8 height 10
click at [0, 0] on input "order and view" at bounding box center [0, 0] width 0 height 0
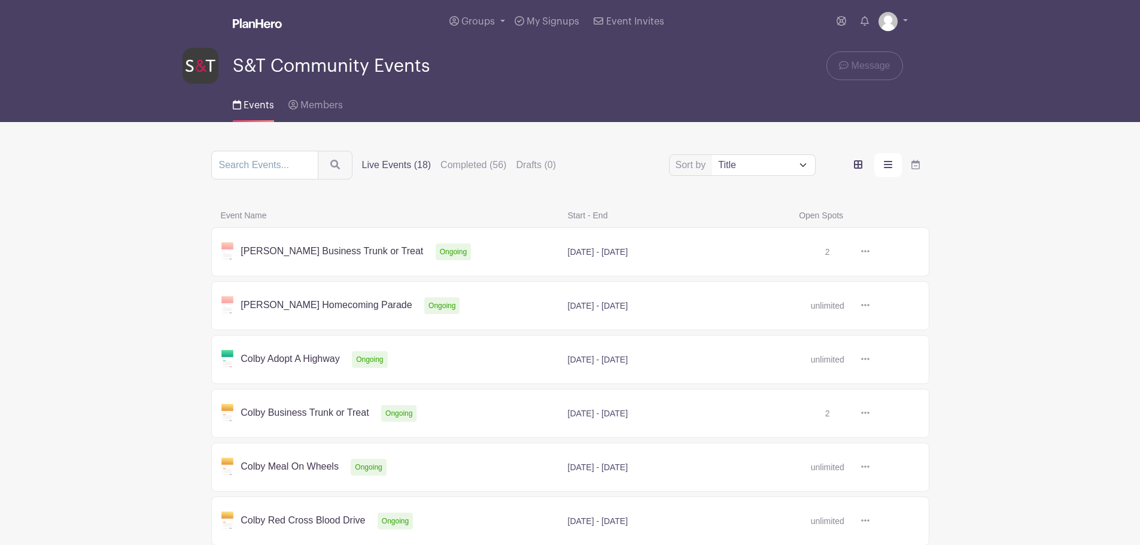
click at [866, 169] on label "order and view" at bounding box center [858, 165] width 28 height 24
click at [0, 0] on input "order and view" at bounding box center [0, 0] width 0 height 0
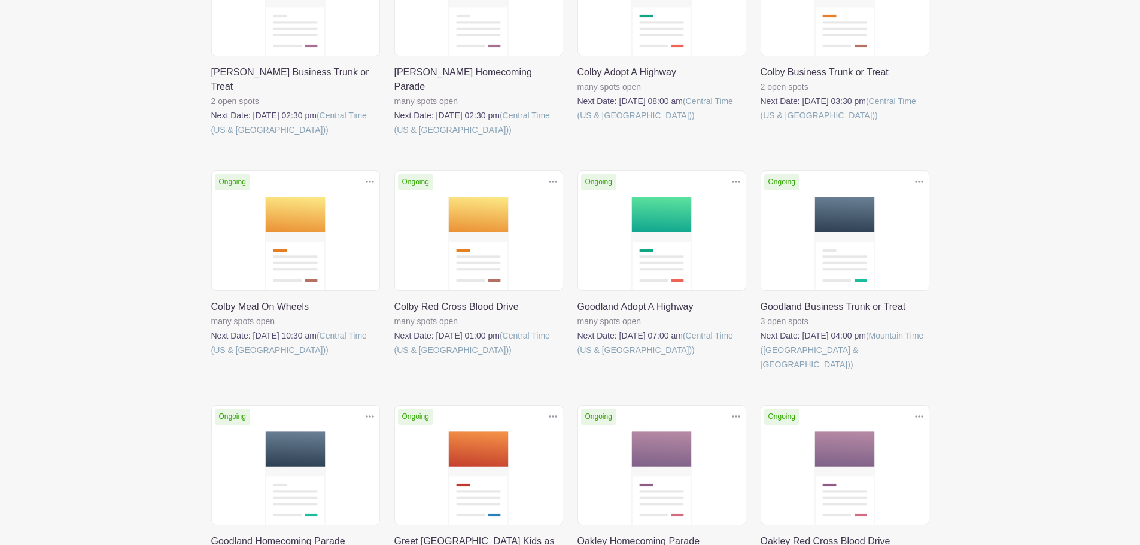
scroll to position [120, 0]
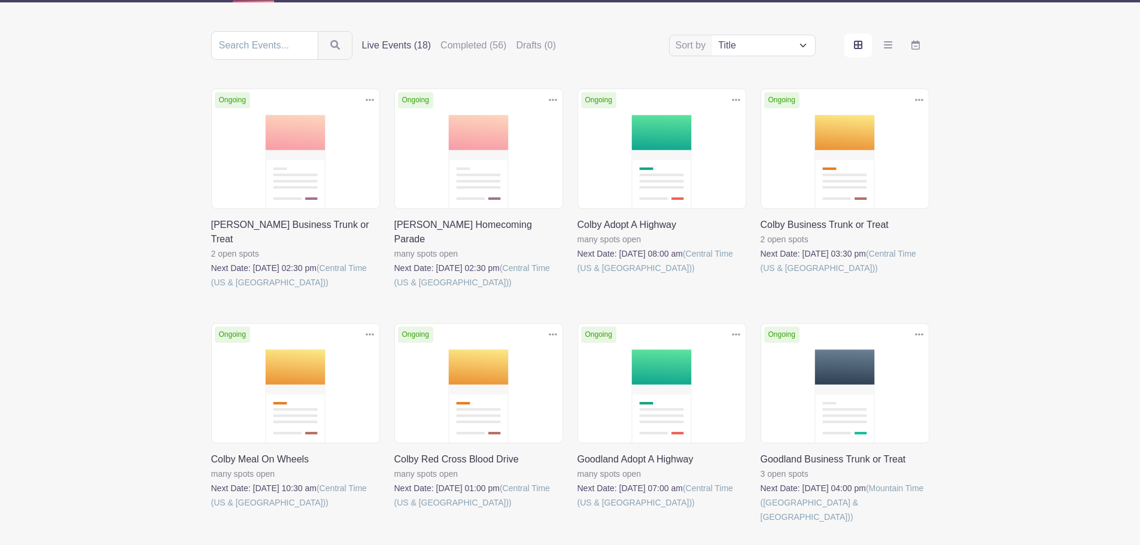
click at [379, 43] on label "Live Events (18)" at bounding box center [396, 45] width 69 height 14
click at [0, 0] on input "Live Events (18)" at bounding box center [0, 0] width 0 height 0
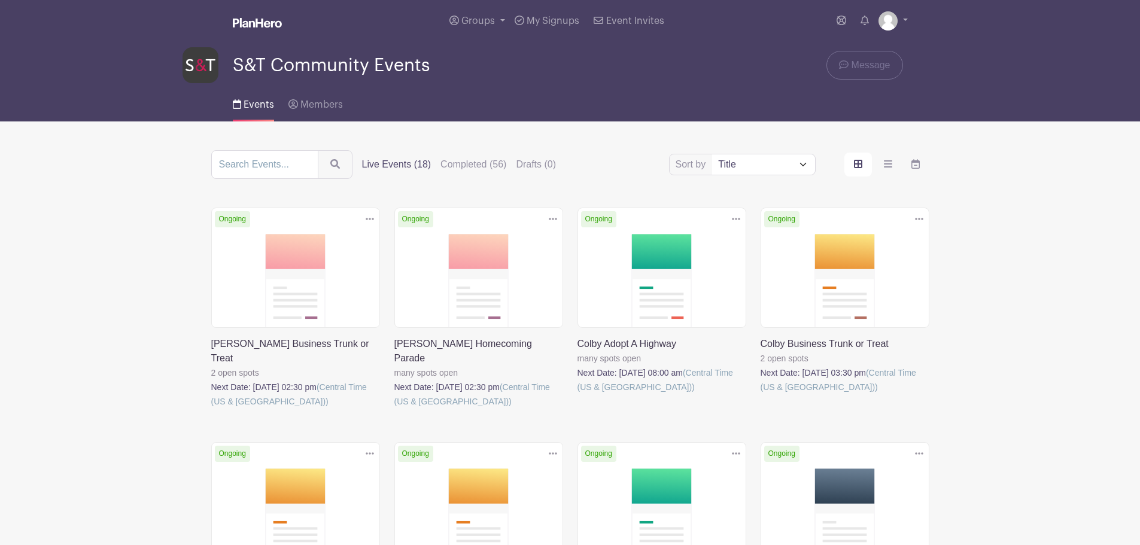
scroll to position [0, 0]
click at [337, 104] on span "Members" at bounding box center [321, 106] width 42 height 10
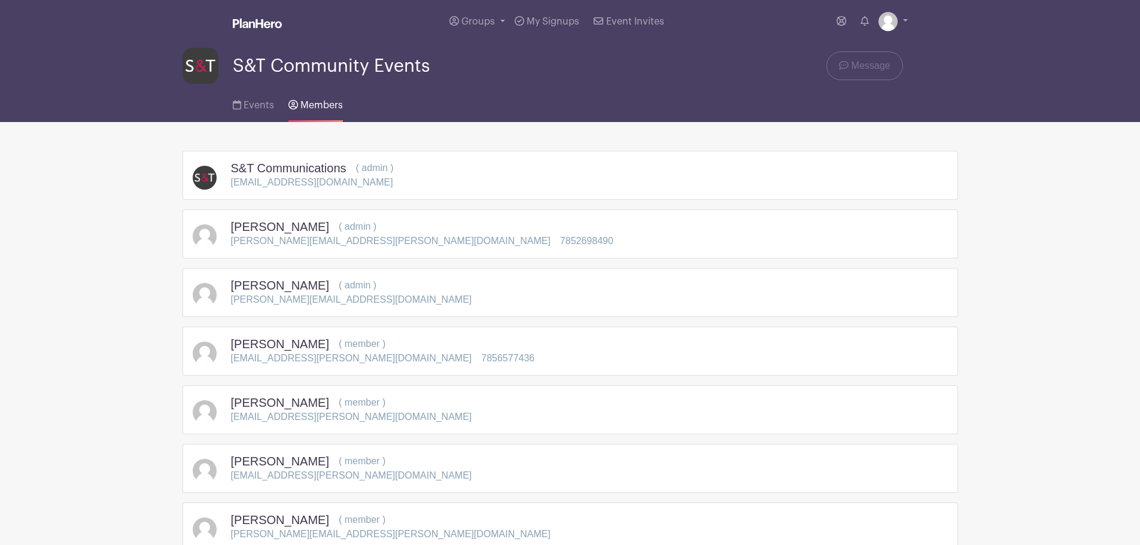
click at [258, 170] on h5 "S&T Communications" at bounding box center [288, 168] width 115 height 14
click at [234, 103] on icon at bounding box center [237, 105] width 8 height 10
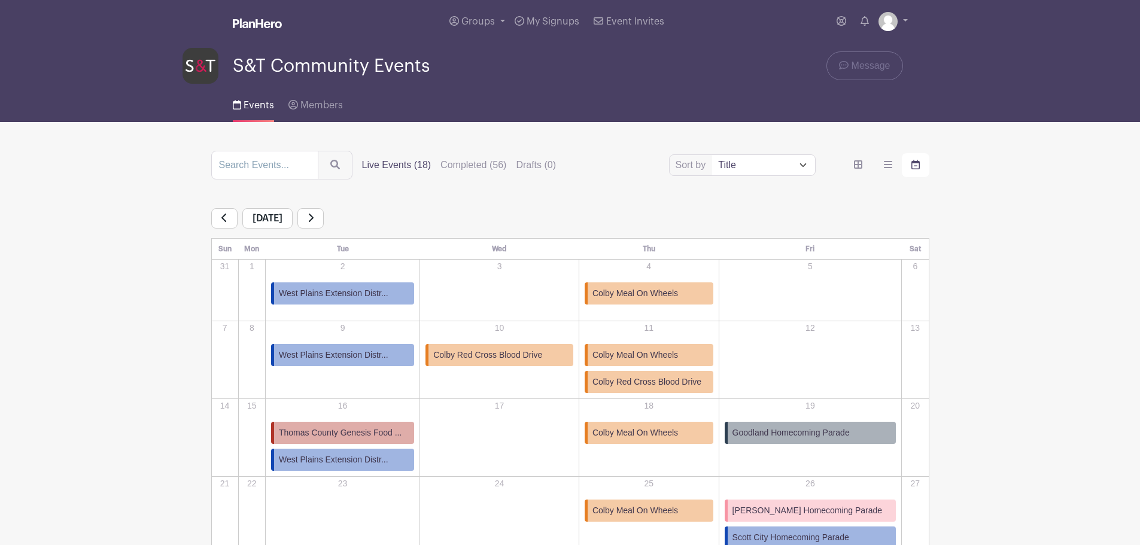
click at [324, 213] on link at bounding box center [310, 218] width 26 height 20
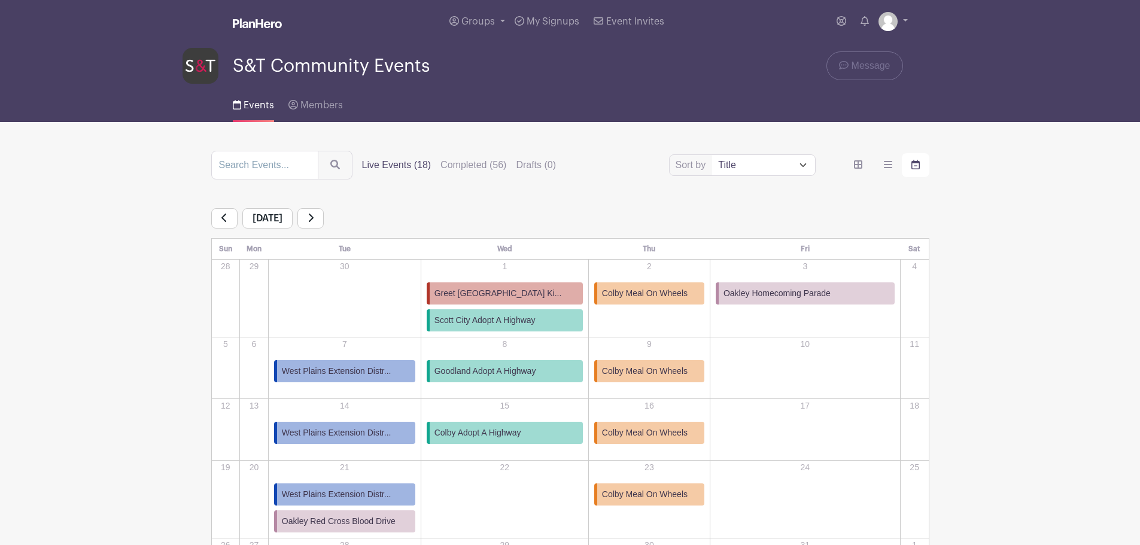
click at [333, 376] on span "West Plains Extension Distr..." at bounding box center [336, 371] width 109 height 13
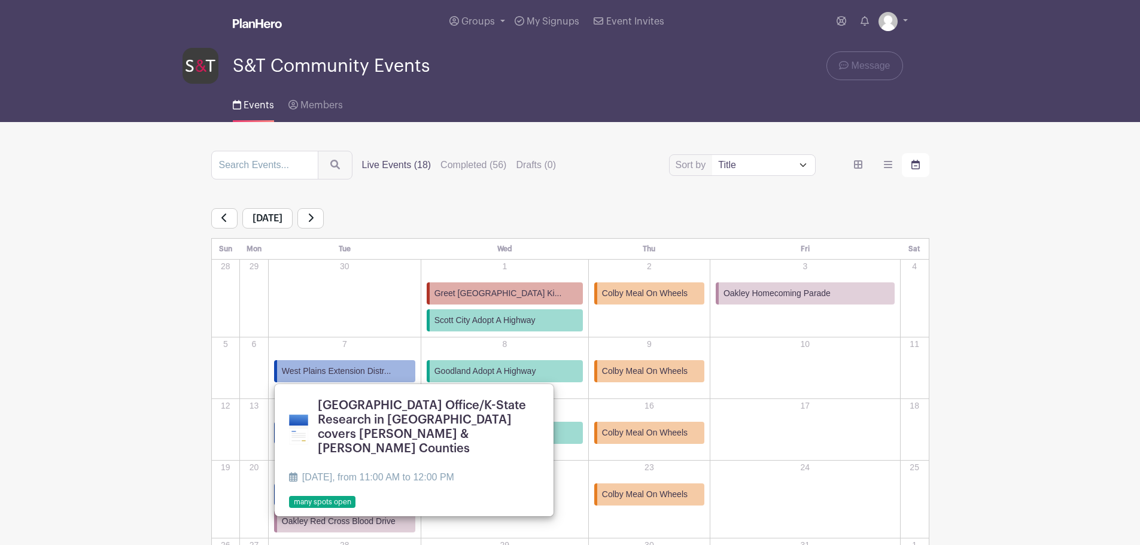
click at [289, 509] on link at bounding box center [289, 509] width 0 height 0
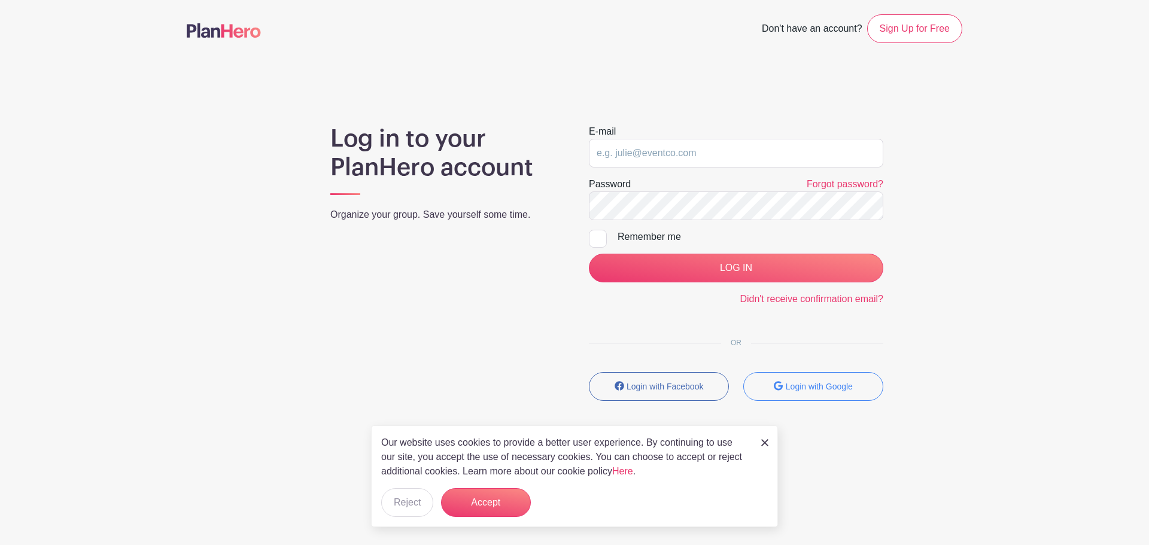
click at [400, 519] on div "Our website uses cookies to provide a better user experience. By continuing to …" at bounding box center [574, 476] width 407 height 102
click at [408, 508] on button "Reject" at bounding box center [407, 502] width 52 height 29
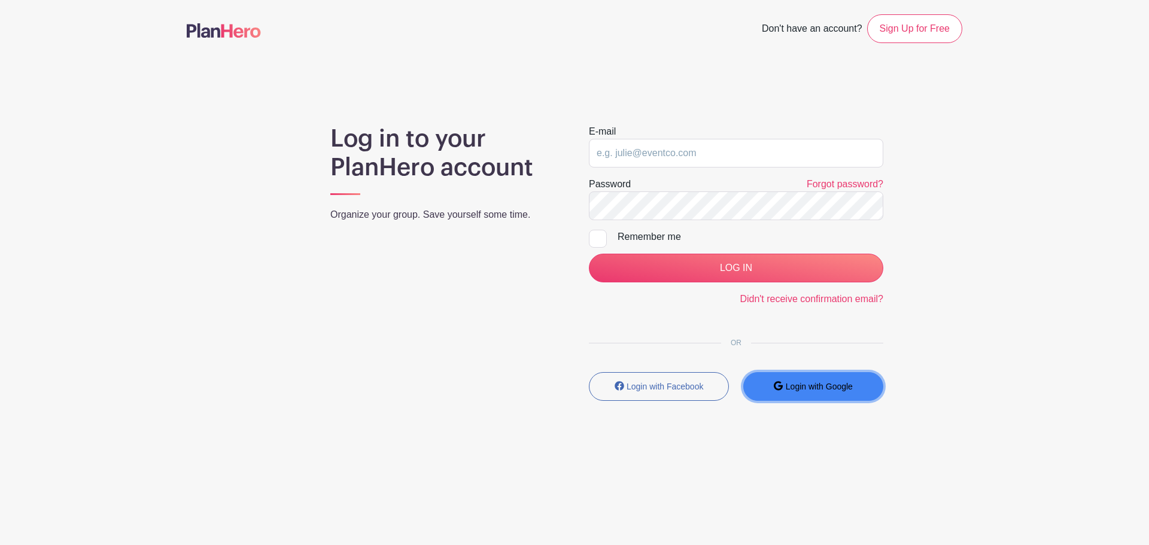
click at [833, 390] on small "Login with Google" at bounding box center [819, 387] width 67 height 10
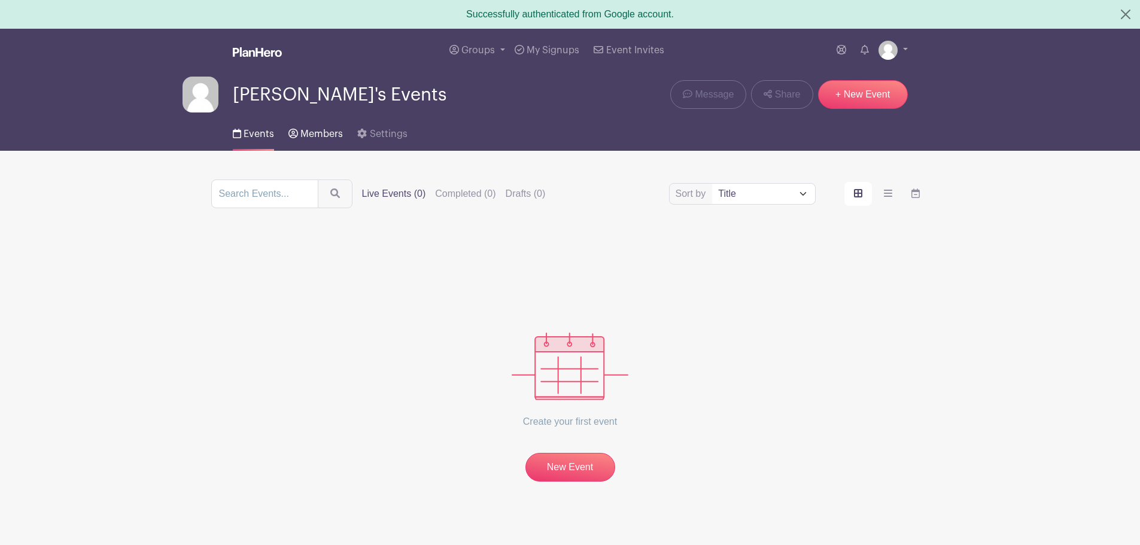
click at [304, 129] on link "Members" at bounding box center [315, 131] width 54 height 38
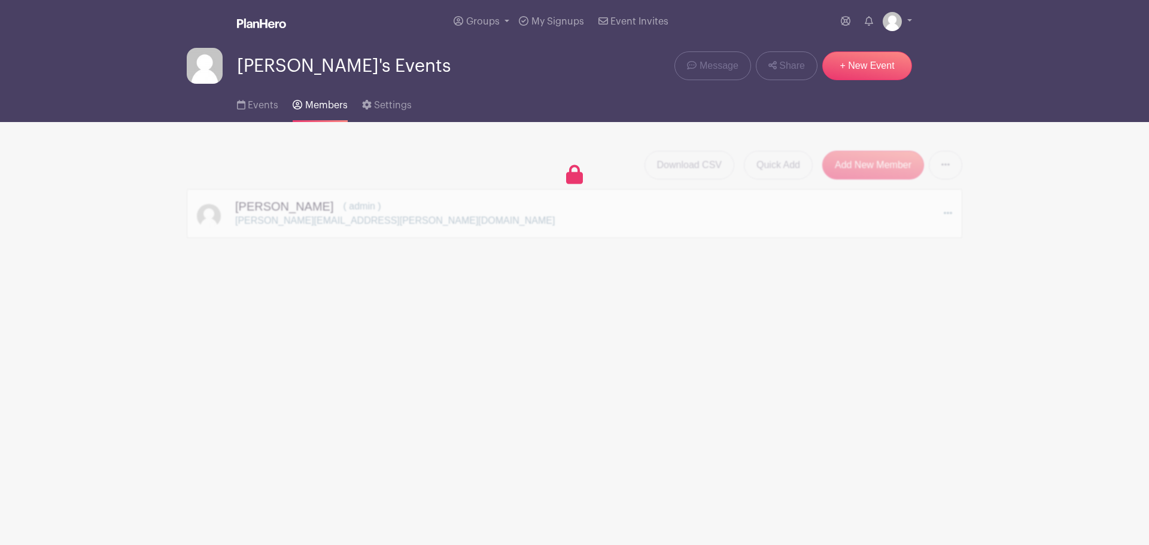
click at [976, 40] on nav "Groups All Groups Fred's Events S&T Community Events My Signups Event Invites M…" at bounding box center [574, 61] width 1149 height 122
click at [475, 19] on span "Groups" at bounding box center [483, 22] width 34 height 10
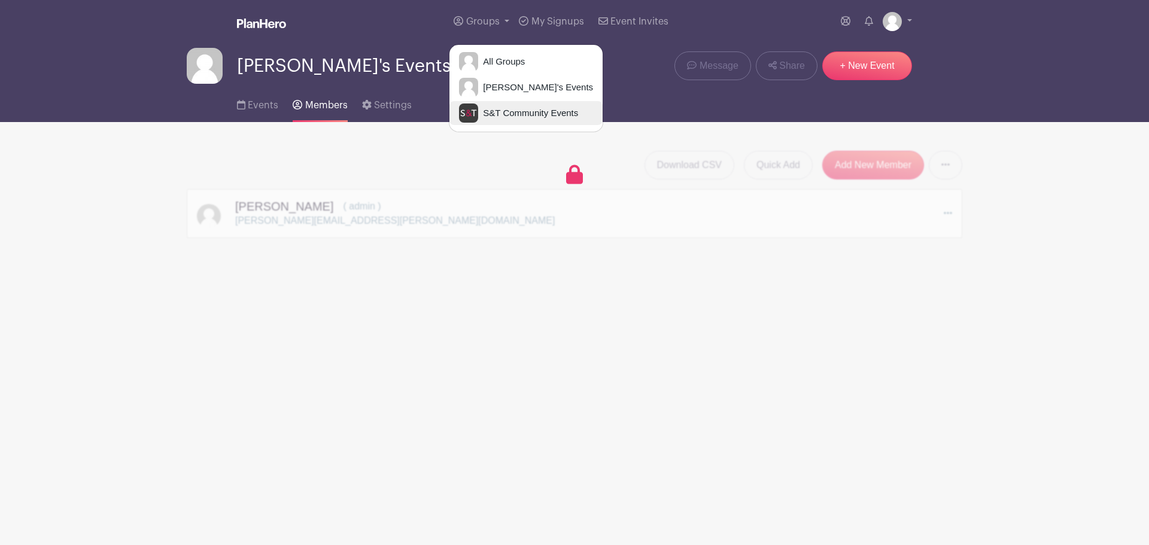
click at [485, 120] on link "S&T Community Events" at bounding box center [525, 113] width 153 height 24
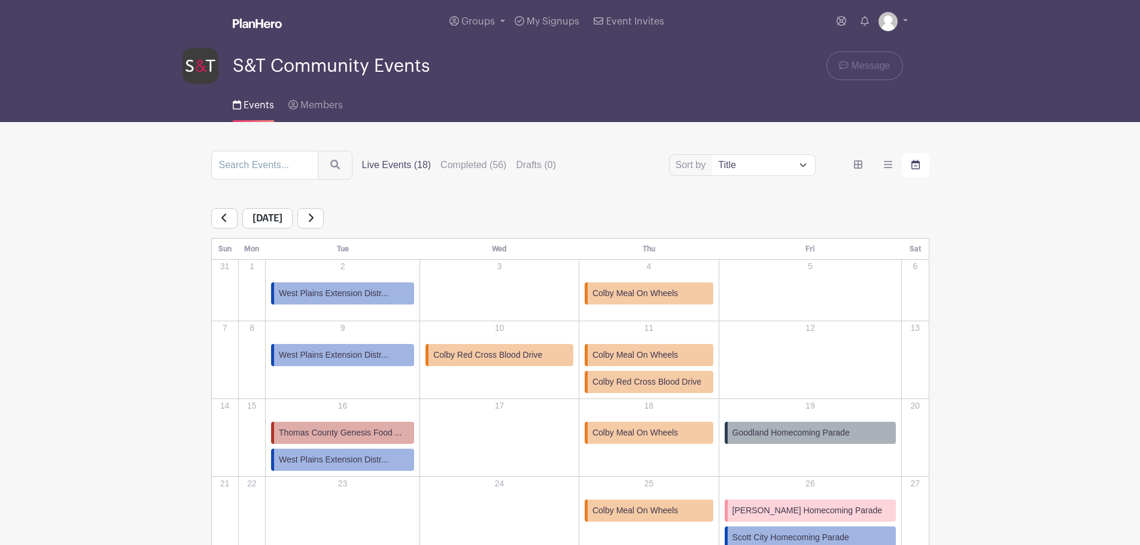
click at [255, 104] on span "Events" at bounding box center [259, 106] width 31 height 10
click at [267, 105] on span "Events" at bounding box center [259, 106] width 31 height 10
click at [558, 17] on span "My Signups" at bounding box center [553, 22] width 53 height 10
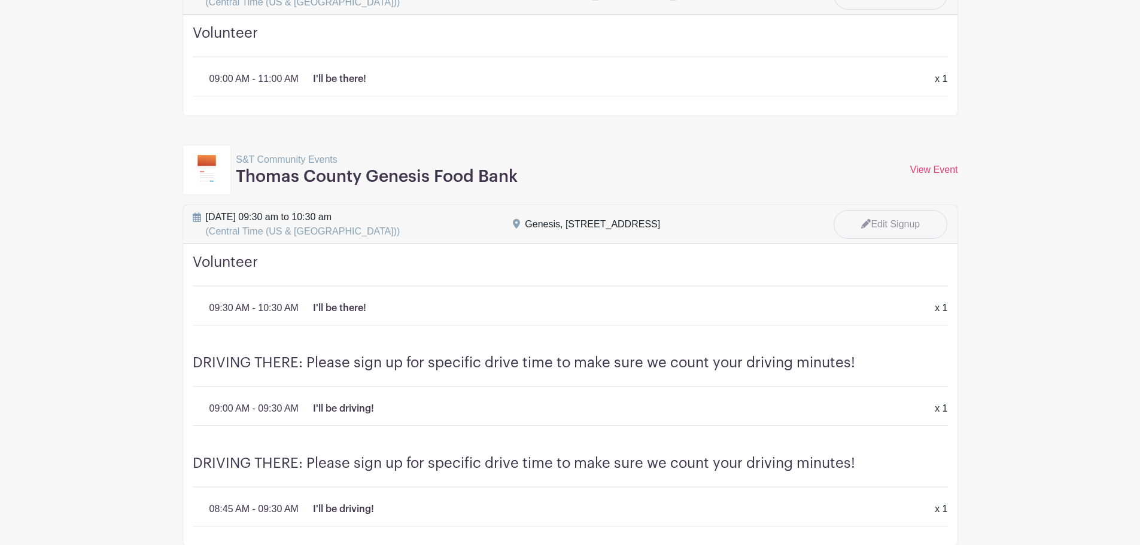
scroll to position [874, 0]
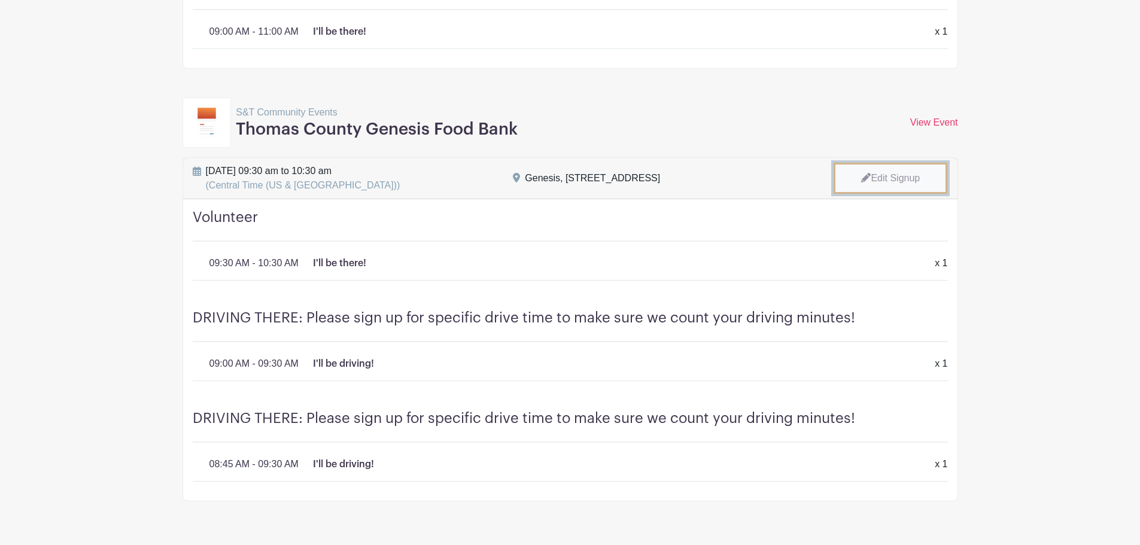
click at [888, 163] on link "Edit Signup" at bounding box center [890, 178] width 114 height 31
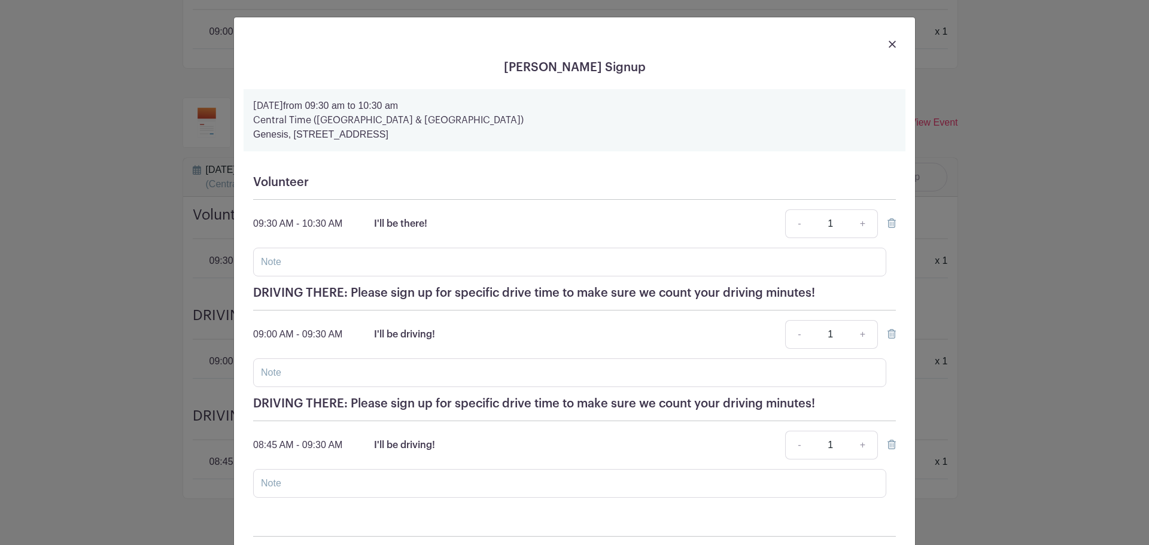
click at [888, 221] on icon at bounding box center [891, 223] width 8 height 10
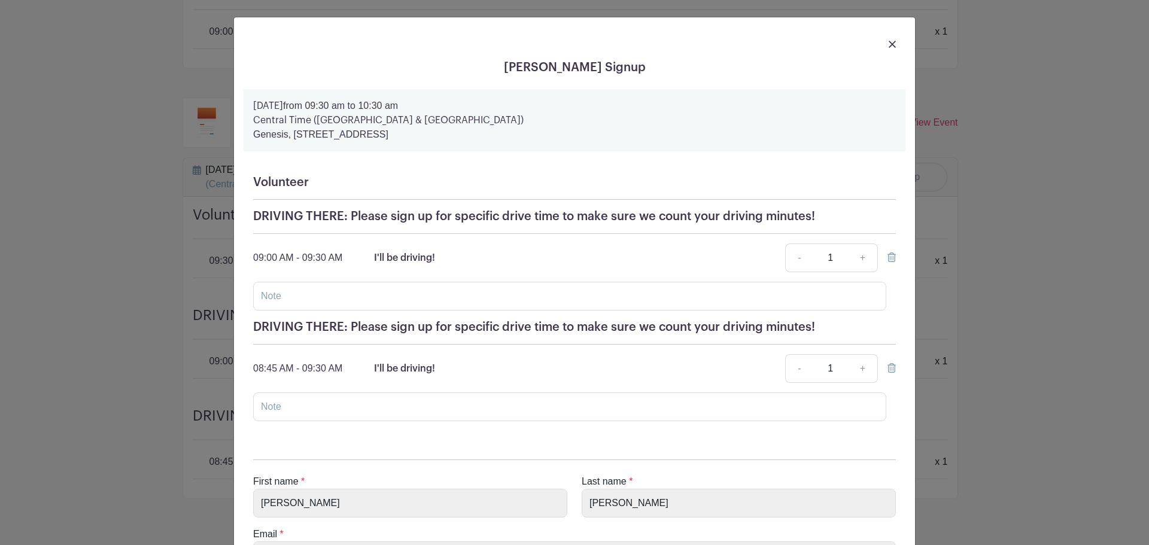
click at [891, 261] on icon at bounding box center [891, 257] width 8 height 10
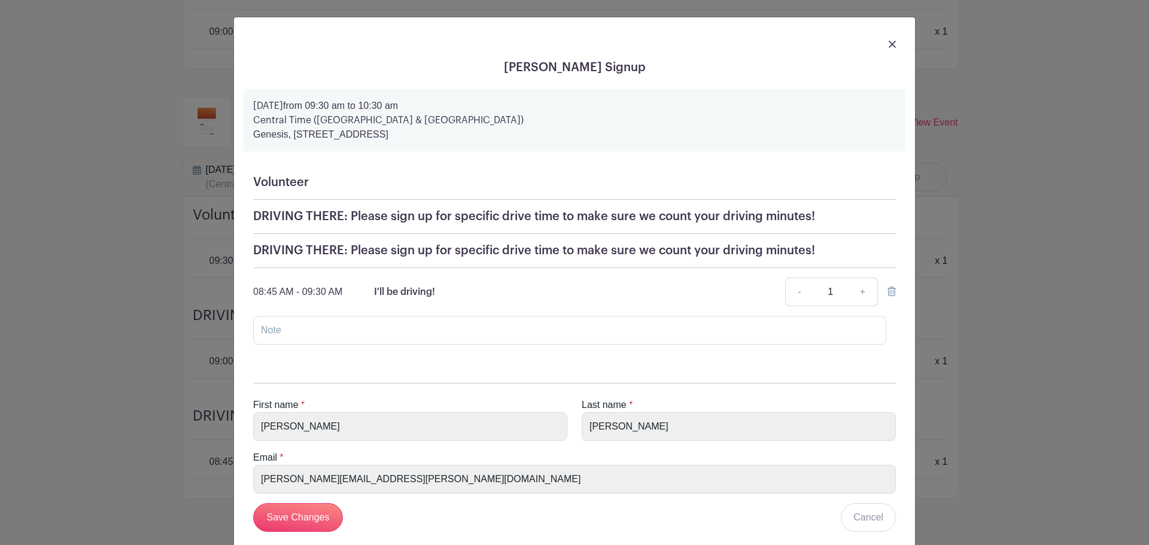
click at [887, 288] on icon at bounding box center [891, 292] width 8 height 10
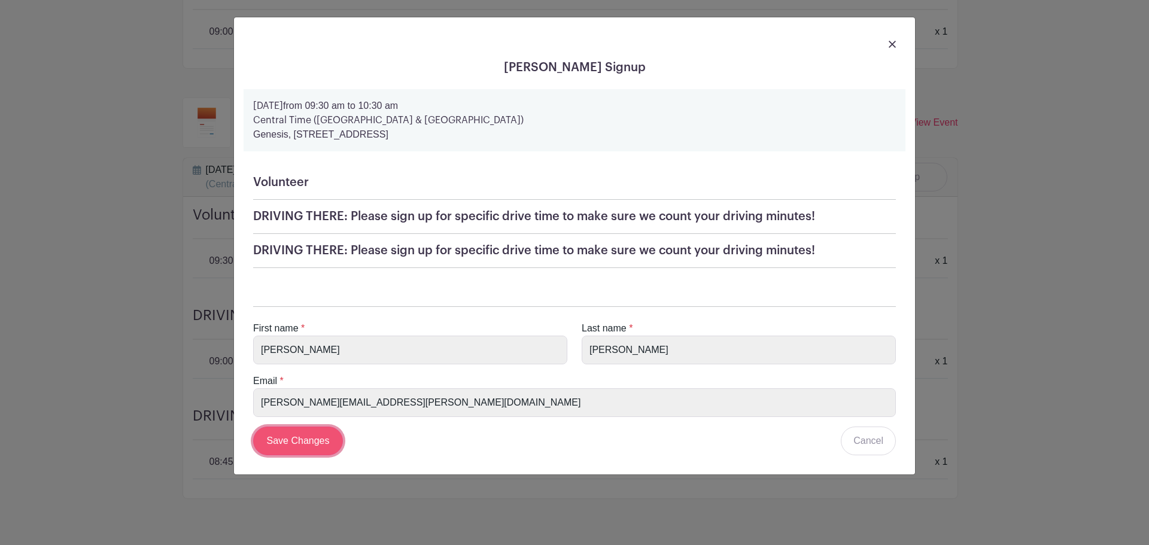
click at [309, 446] on input "Save Changes" at bounding box center [298, 441] width 90 height 29
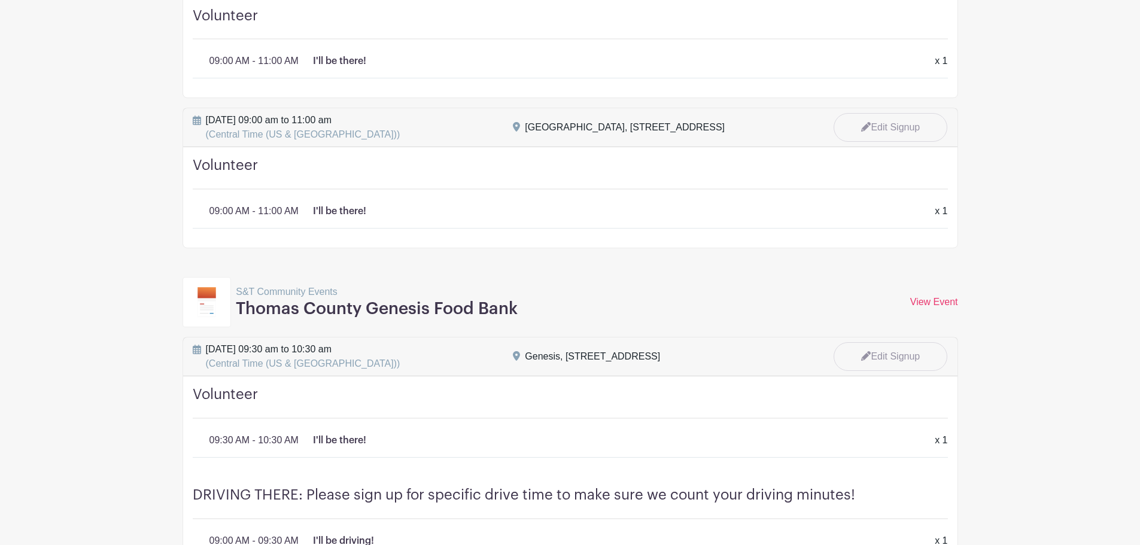
scroll to position [515, 0]
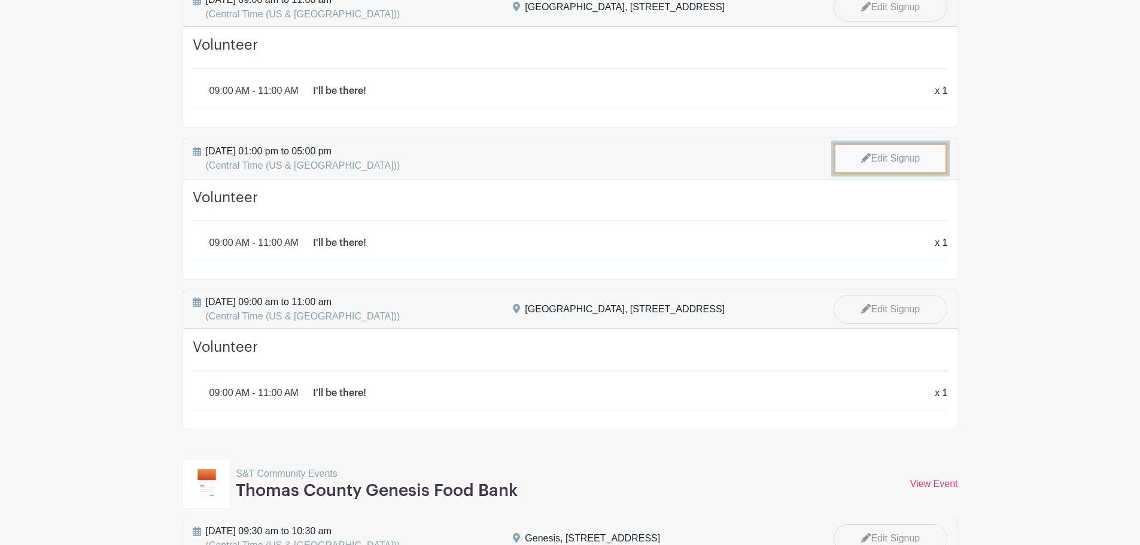
click at [915, 143] on link "Edit Signup" at bounding box center [890, 158] width 114 height 31
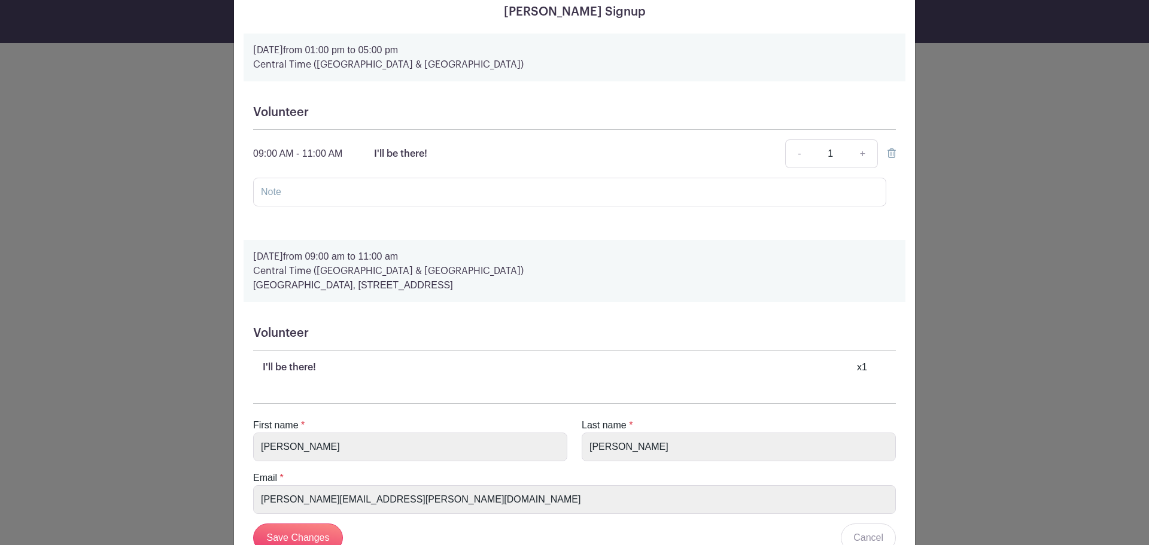
scroll to position [99, 0]
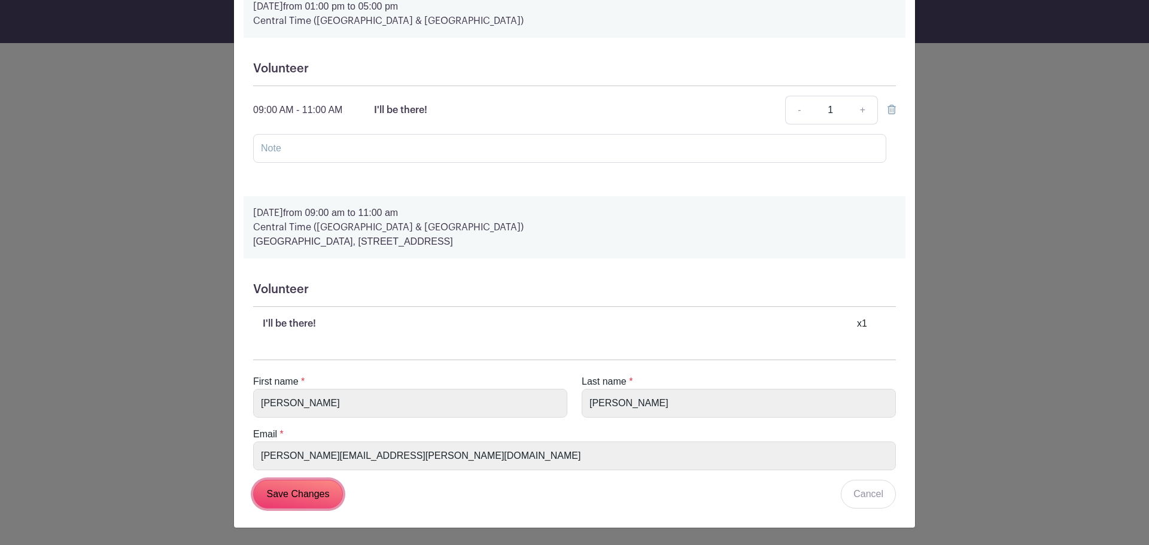
click at [327, 485] on input "Save Changes" at bounding box center [298, 494] width 90 height 29
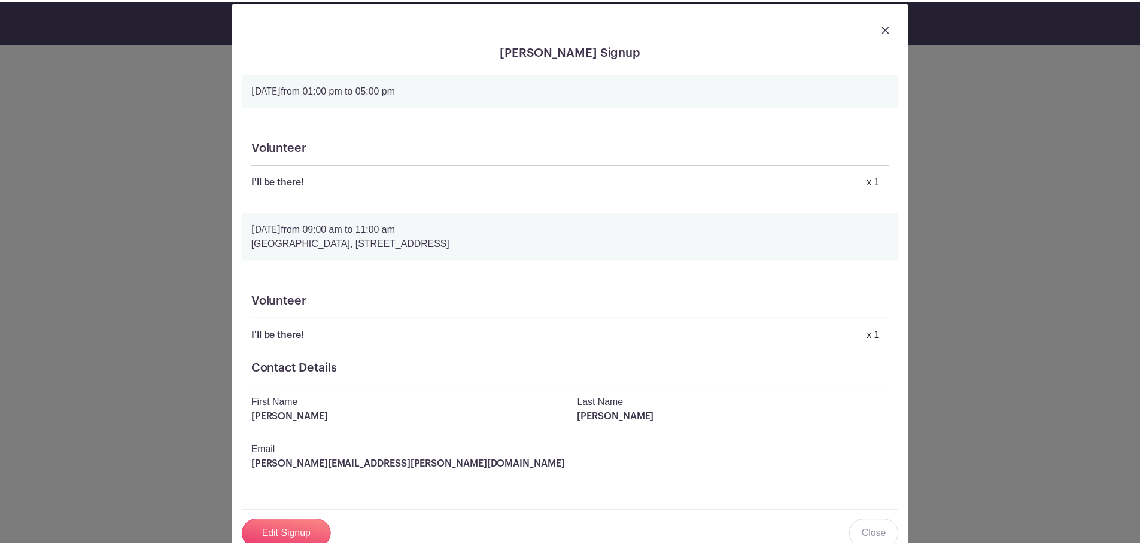
scroll to position [0, 0]
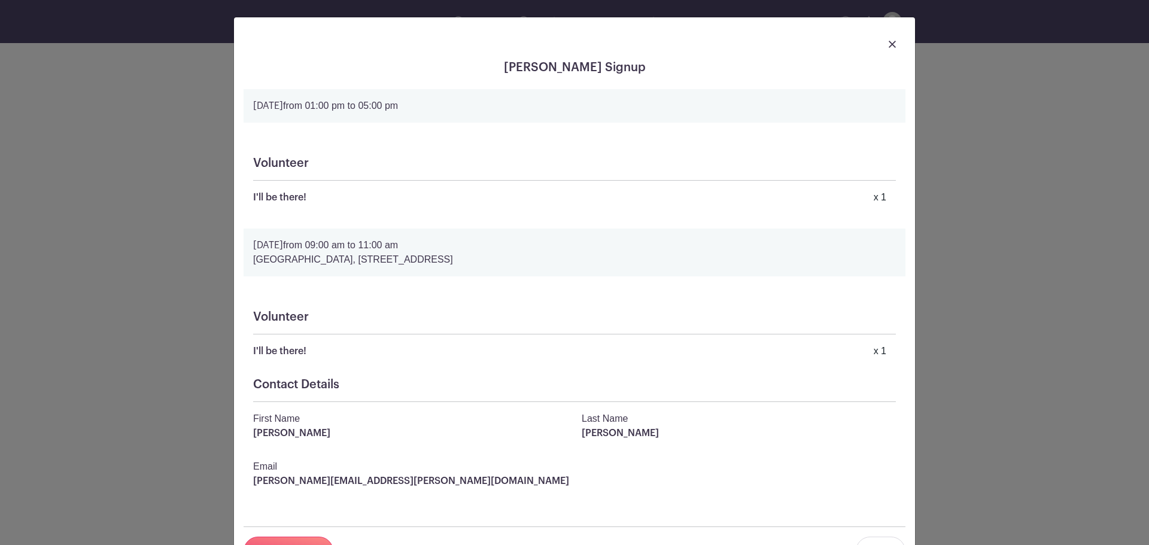
click at [890, 42] on img at bounding box center [892, 44] width 7 height 7
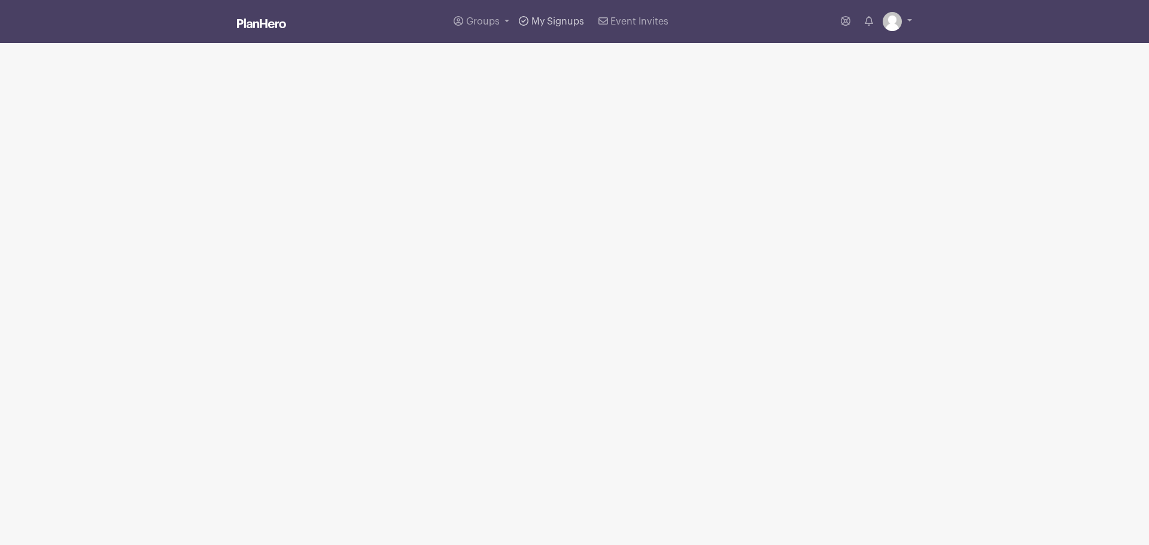
click at [567, 20] on span "My Signups" at bounding box center [557, 22] width 53 height 10
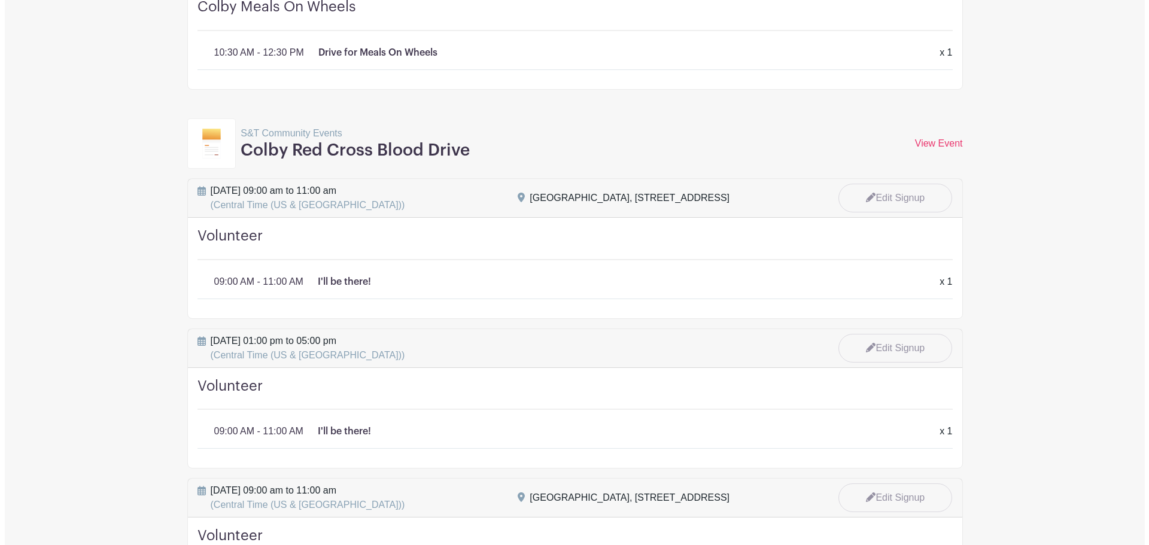
scroll to position [443, 0]
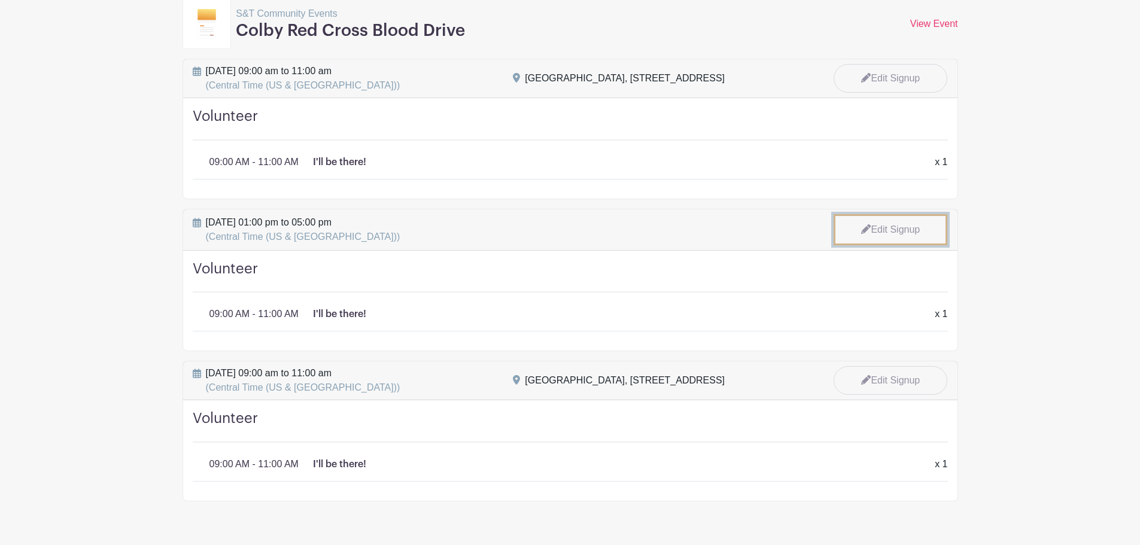
click at [873, 214] on link "Edit Signup" at bounding box center [890, 229] width 114 height 31
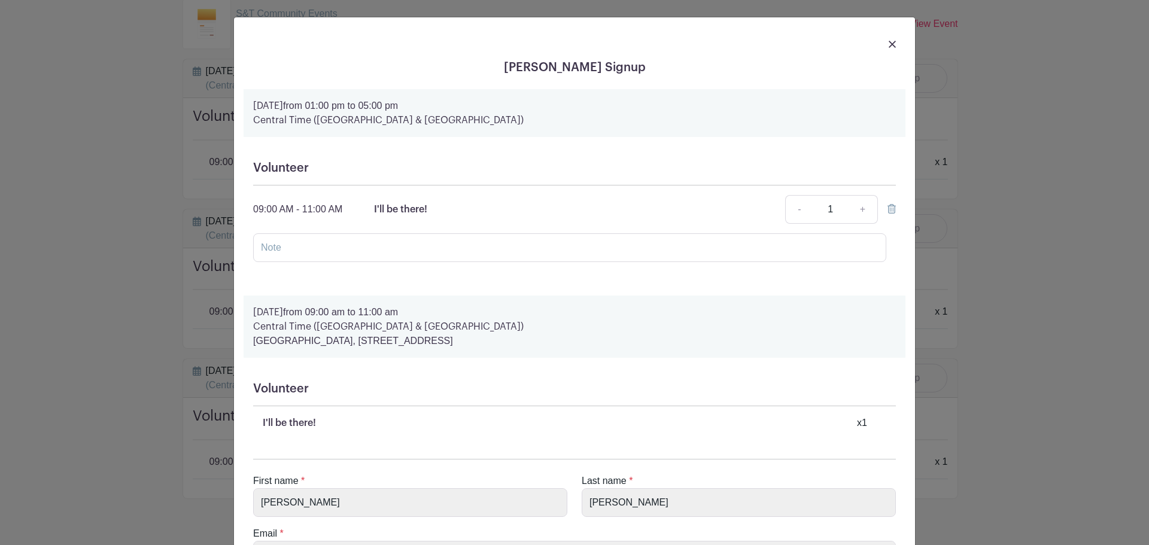
click at [288, 210] on span "09:00 AM - 11:00 AM" at bounding box center [297, 209] width 89 height 10
click at [387, 98] on div "[DATE] 01:00 pm to 05:00 pm Central Time (US & [GEOGRAPHIC_DATA])" at bounding box center [575, 113] width 662 height 48
click at [893, 44] on div at bounding box center [575, 44] width 662 height 34
click at [862, 27] on div at bounding box center [575, 44] width 662 height 34
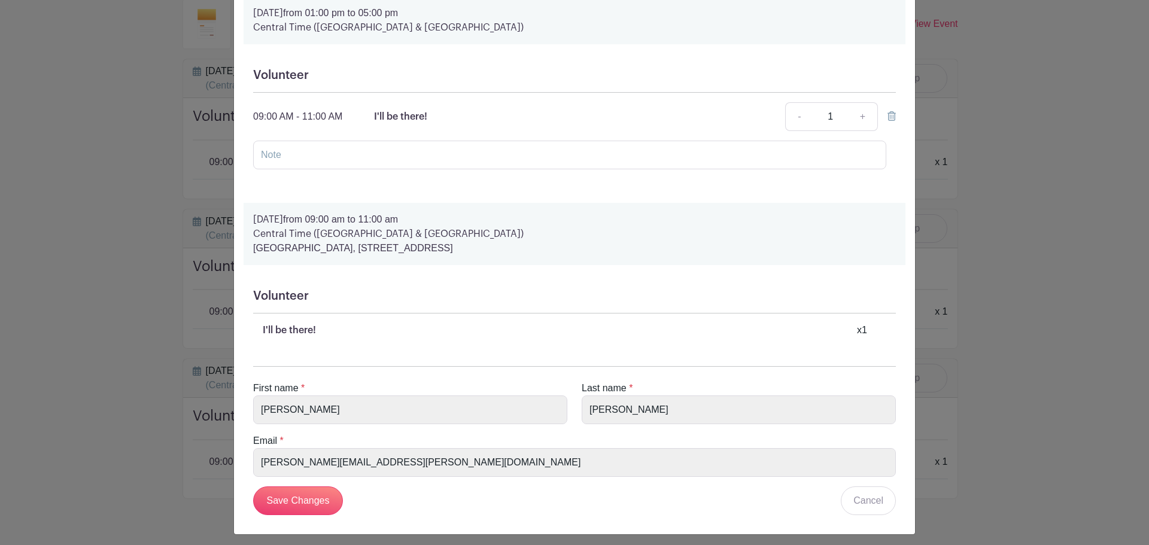
scroll to position [99, 0]
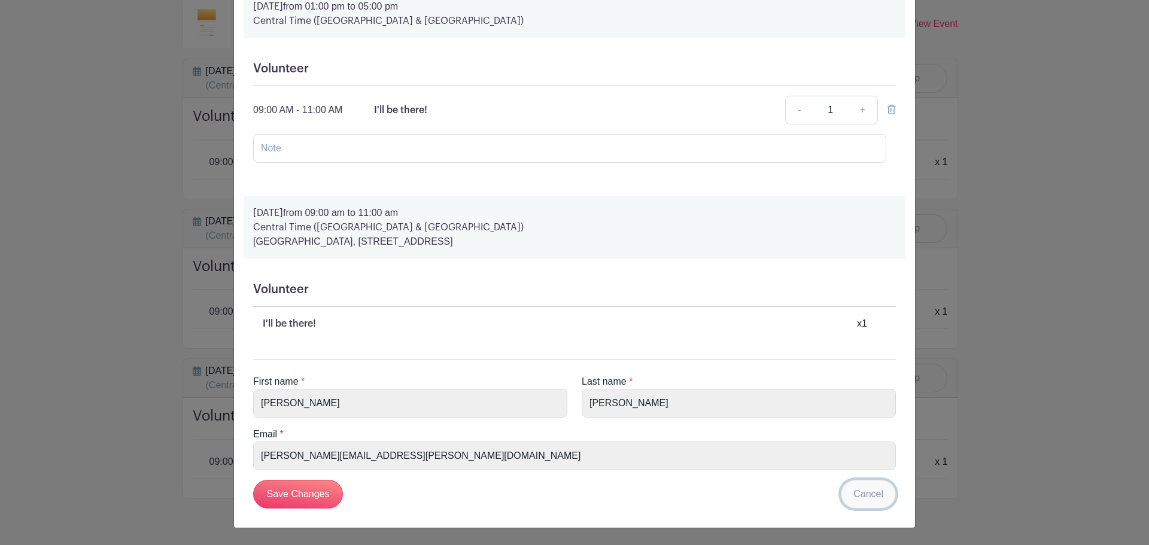
click at [874, 501] on link "Cancel" at bounding box center [868, 494] width 55 height 29
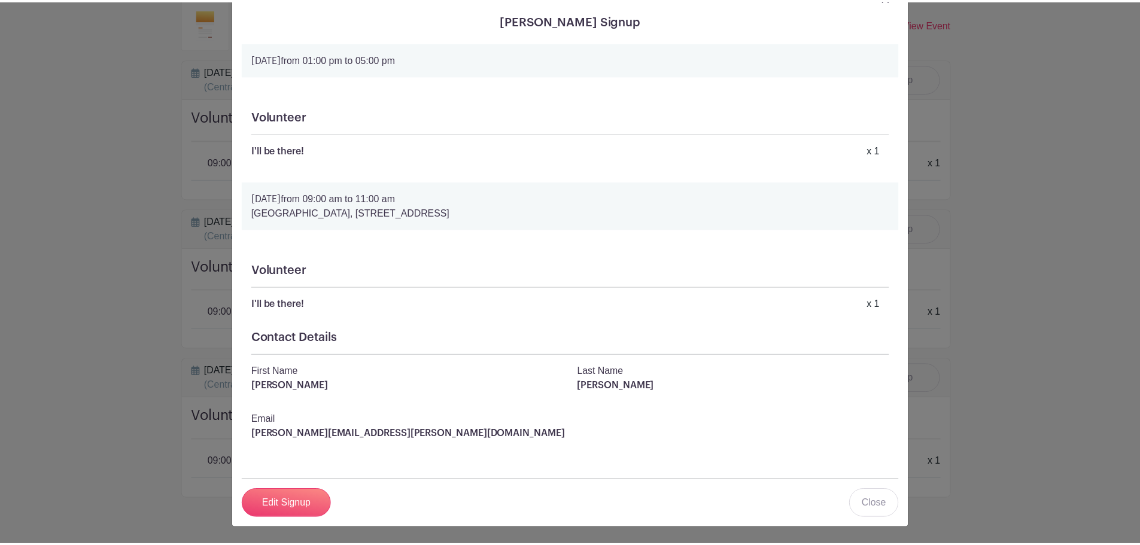
scroll to position [47, 0]
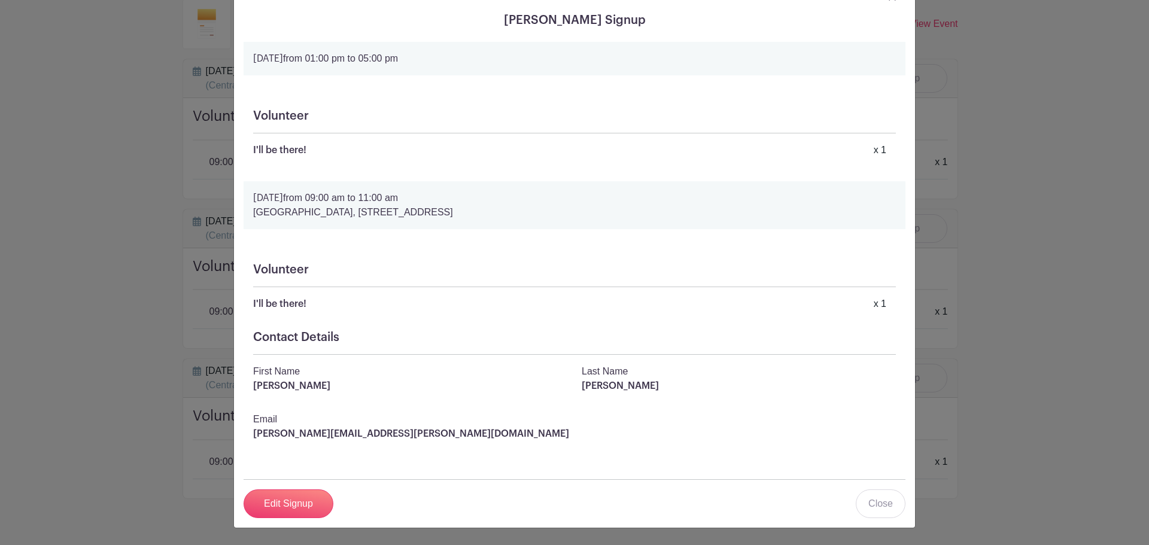
click at [169, 161] on div "[PERSON_NAME] Signup [DATE] 01:00 pm to 05:00 pm Volunteer I'll be there! x 1 […" at bounding box center [574, 272] width 1149 height 545
